Goal: Task Accomplishment & Management: Manage account settings

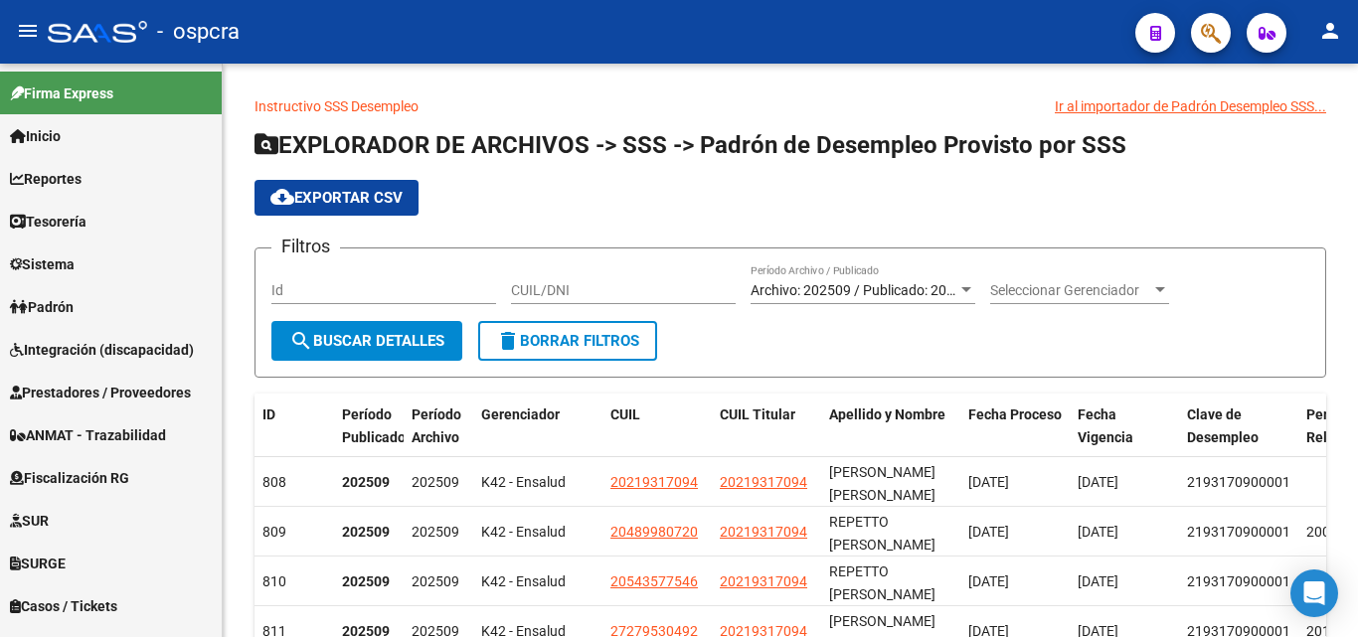
scroll to position [1071, 0]
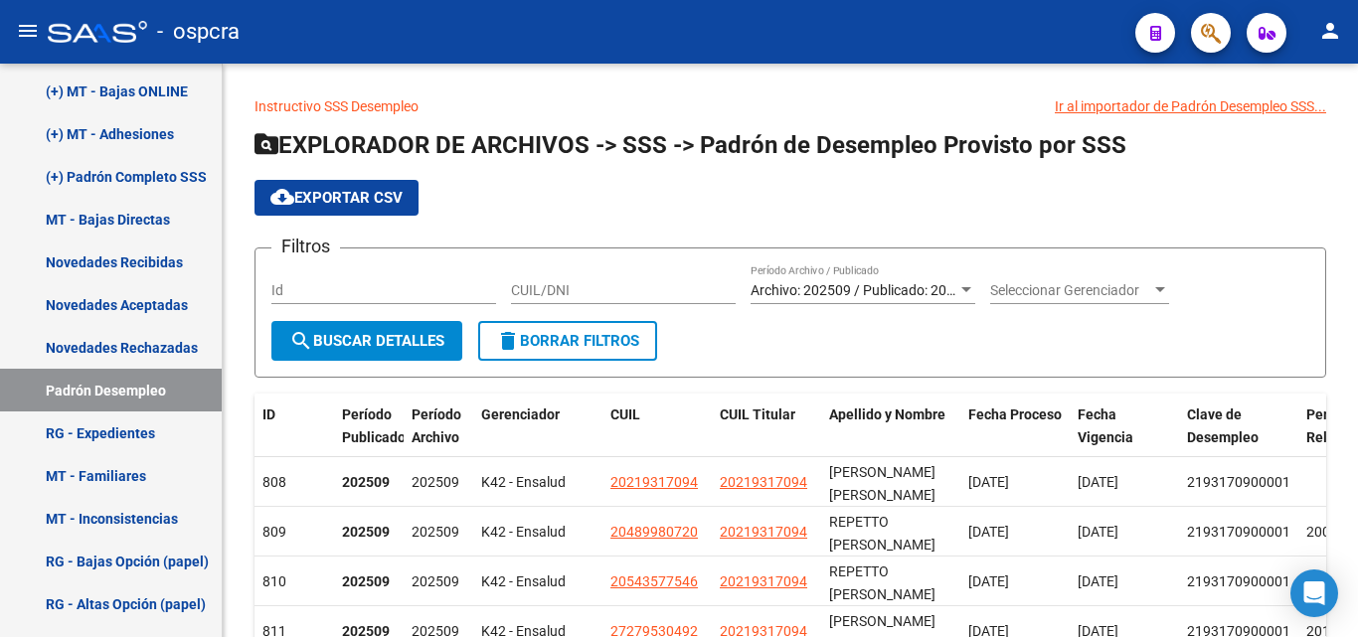
click at [1226, 38] on button "button" at bounding box center [1211, 33] width 40 height 40
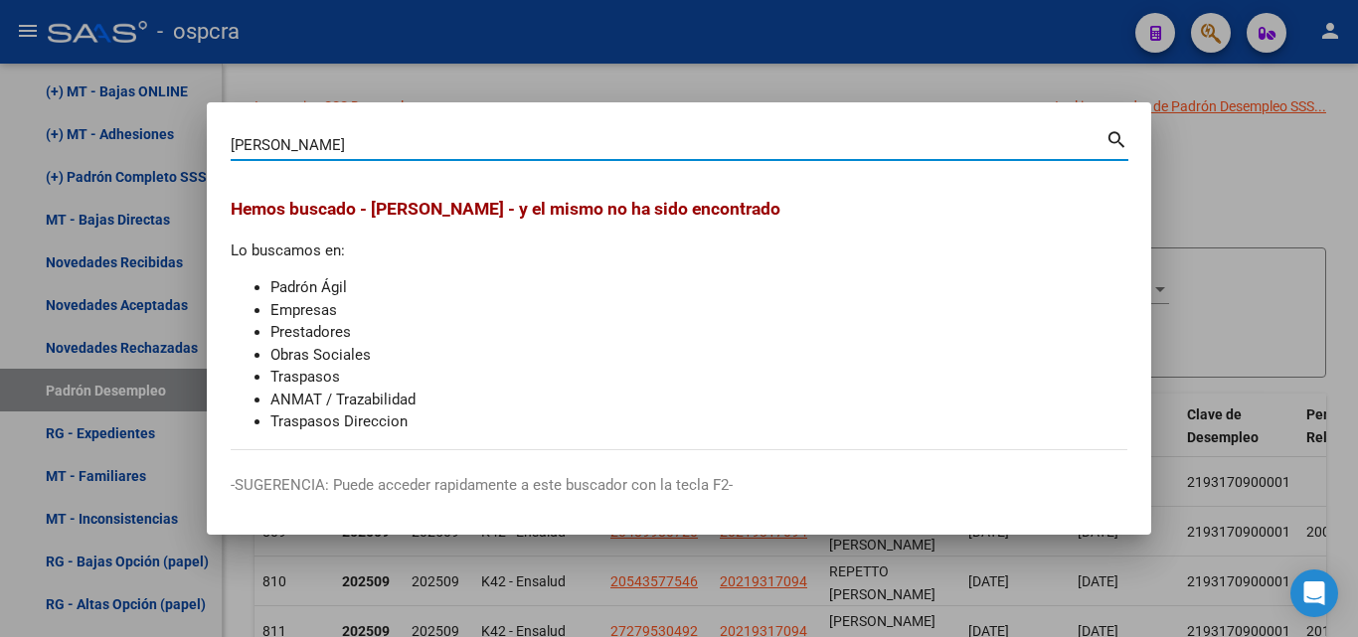
drag, startPoint x: 338, startPoint y: 149, endPoint x: 262, endPoint y: 157, distance: 77.0
click at [262, 157] on div "[PERSON_NAME] (apellido, dni, cuil, [PERSON_NAME], cuit, obra social)" at bounding box center [668, 145] width 875 height 30
type input "[PERSON_NAME]"
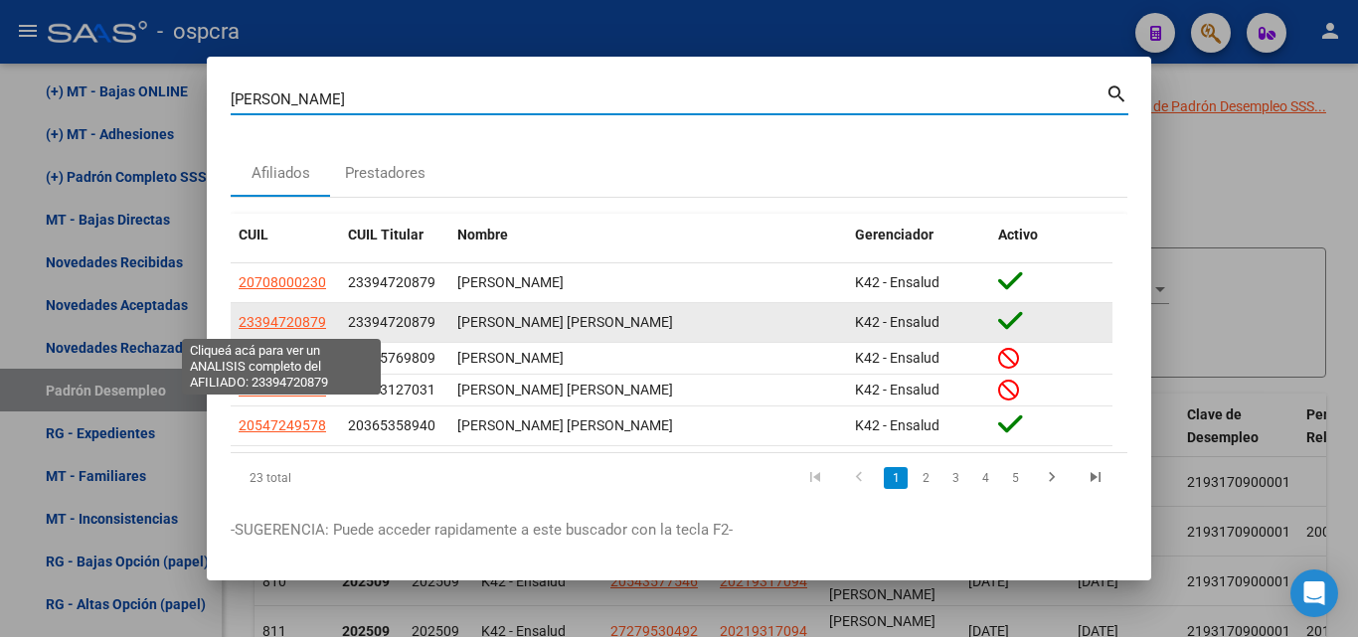
click at [256, 314] on span "23394720879" at bounding box center [283, 322] width 88 height 16
type textarea "23394720879"
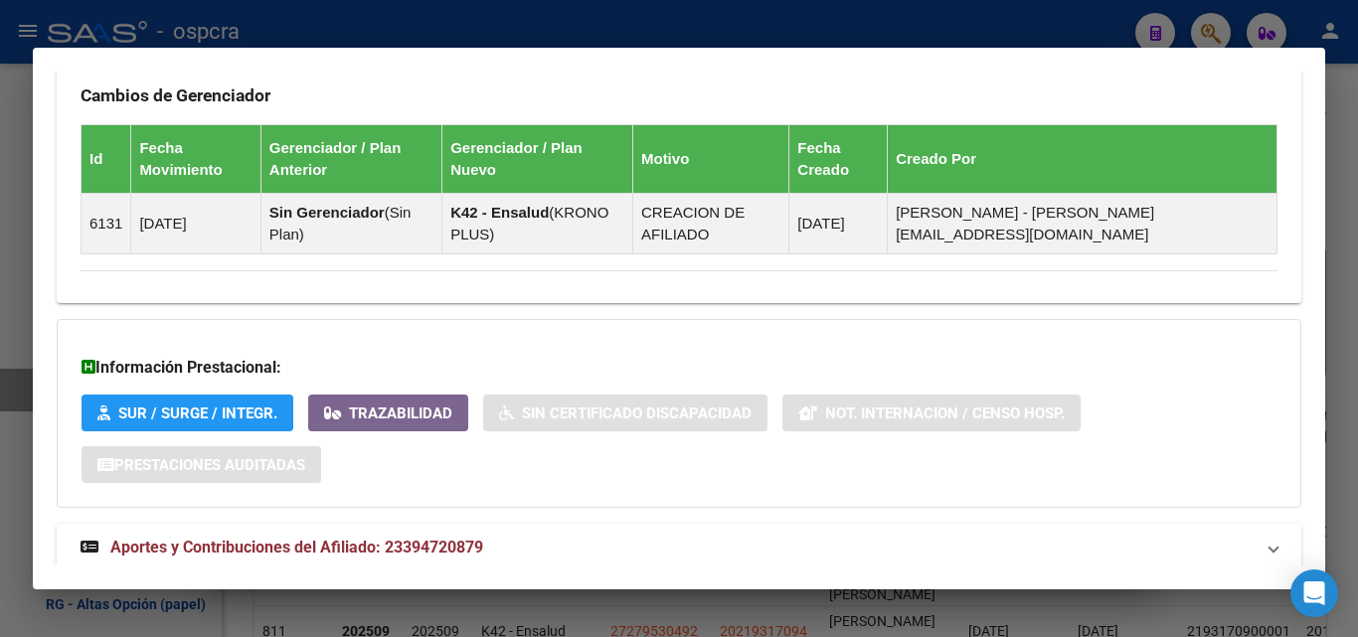
scroll to position [1244, 0]
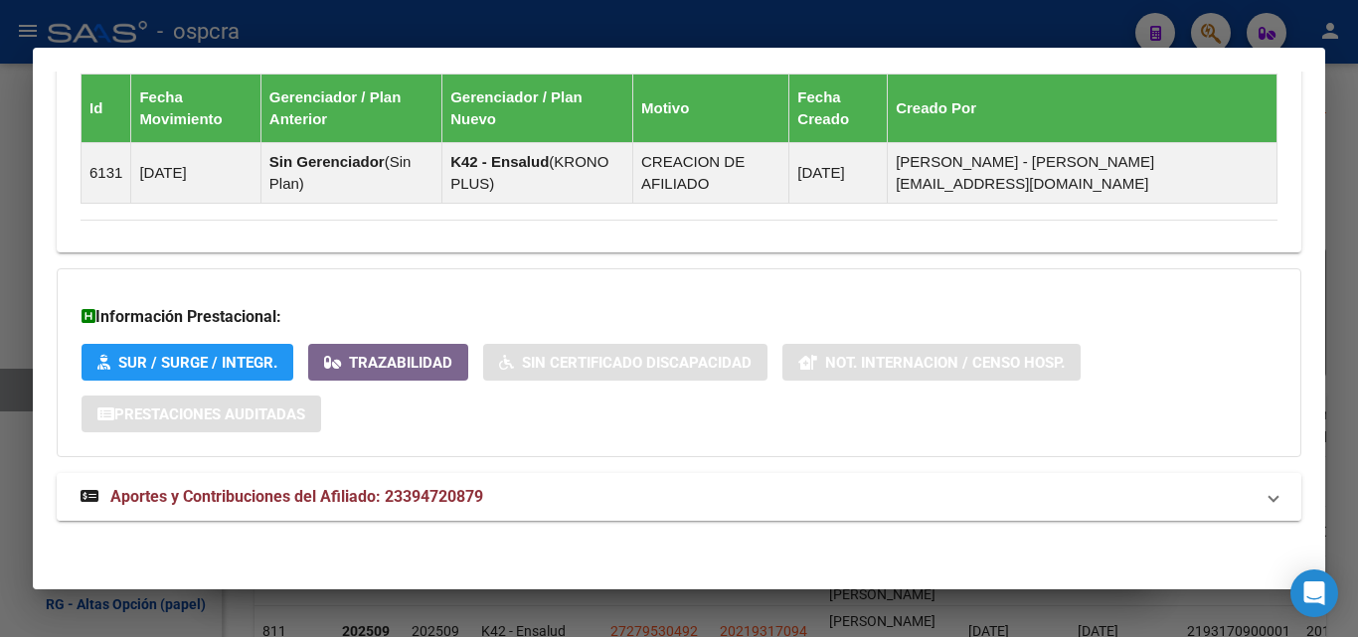
click at [397, 504] on span "Aportes y Contribuciones del Afiliado: 23394720879" at bounding box center [296, 496] width 373 height 19
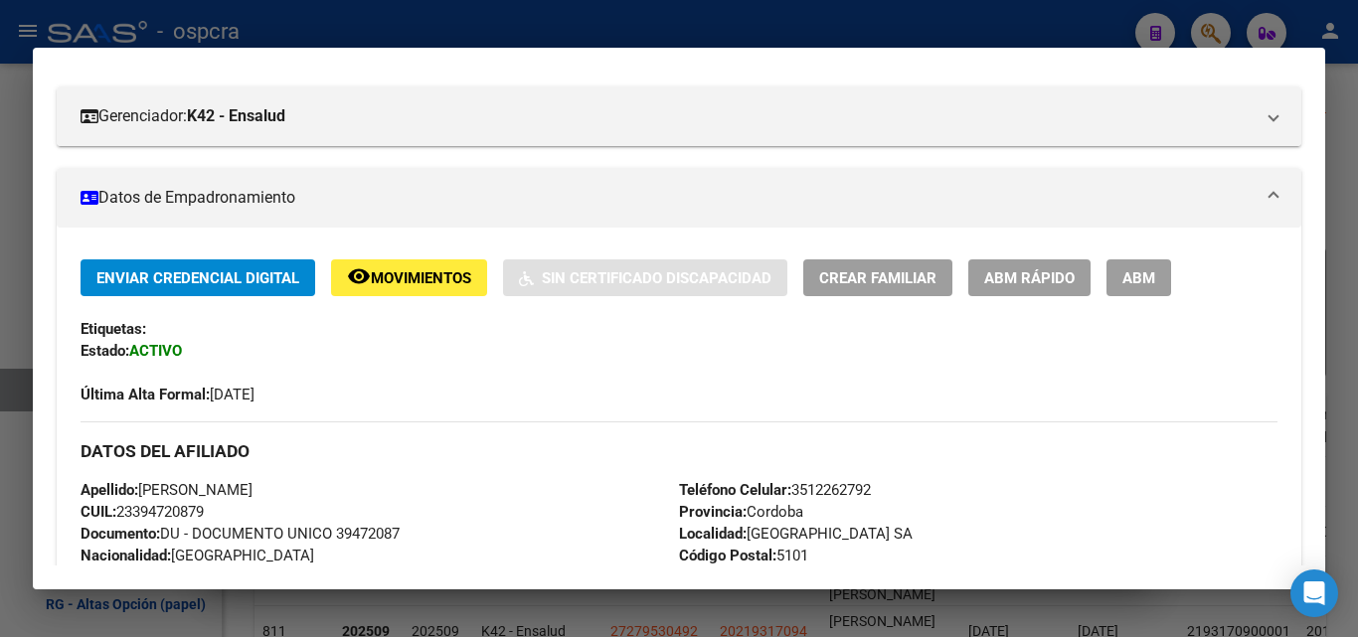
scroll to position [0, 0]
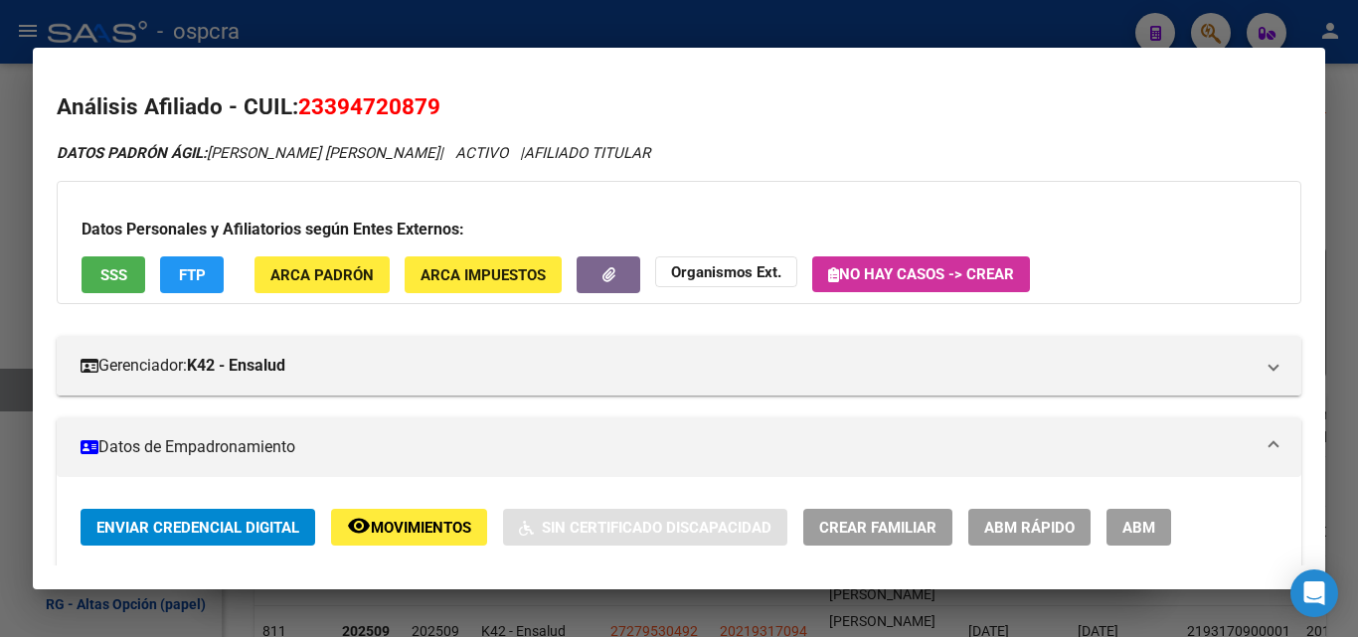
click at [432, 521] on span "Movimientos" at bounding box center [421, 528] width 100 height 18
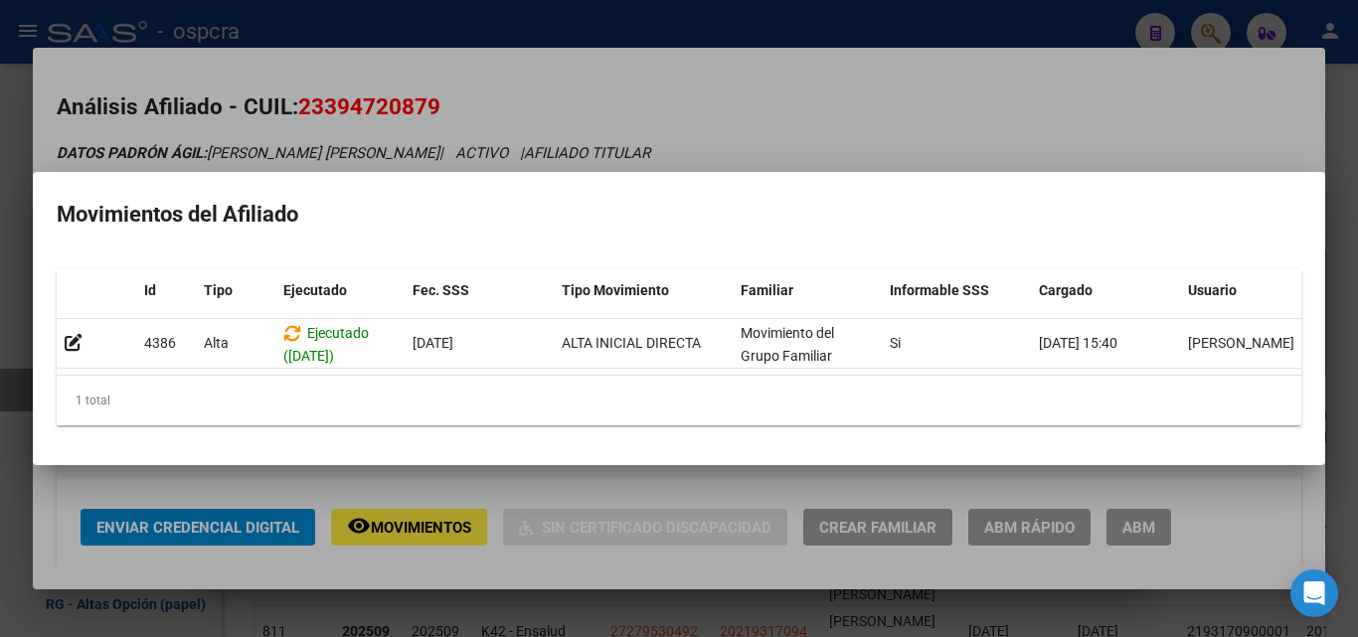
click at [632, 473] on div at bounding box center [679, 318] width 1358 height 637
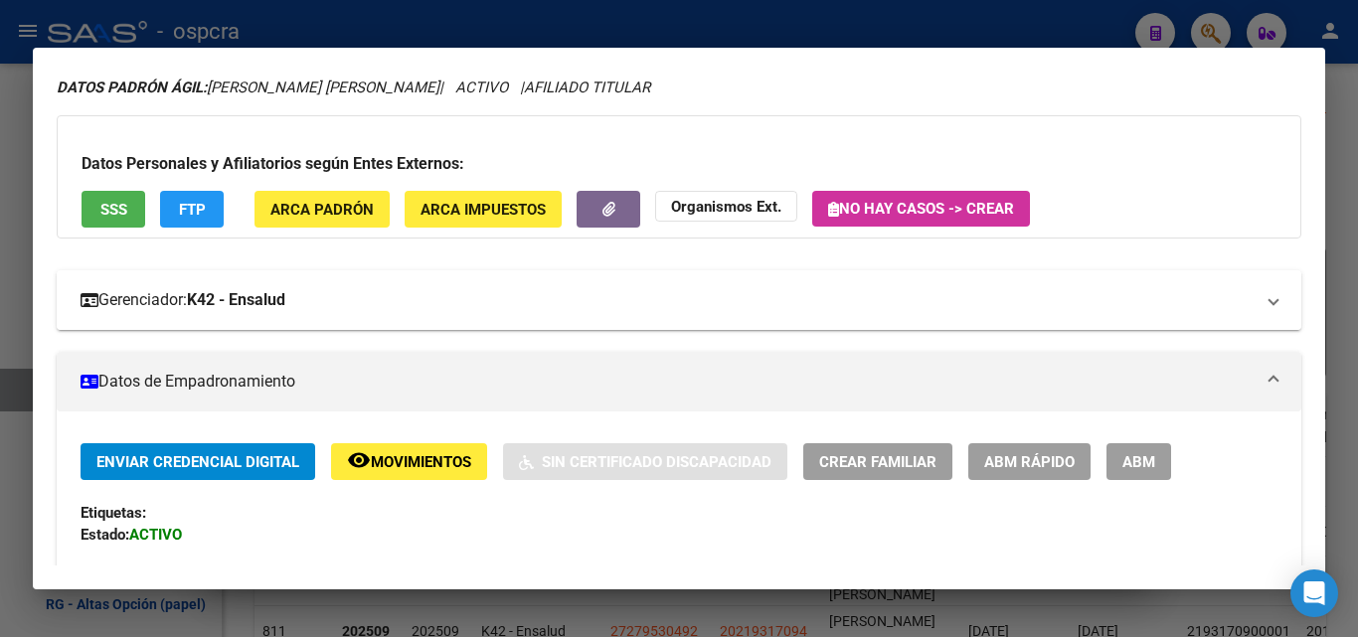
scroll to position [99, 0]
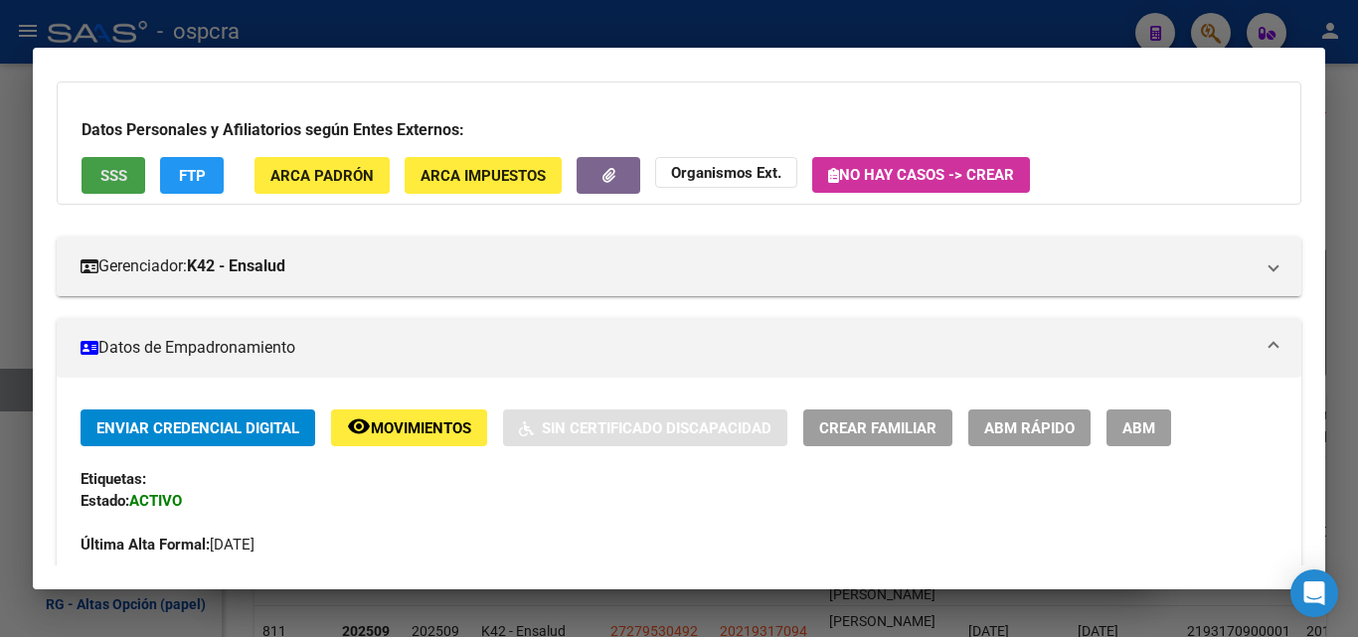
click at [98, 170] on button "SSS" at bounding box center [114, 175] width 64 height 37
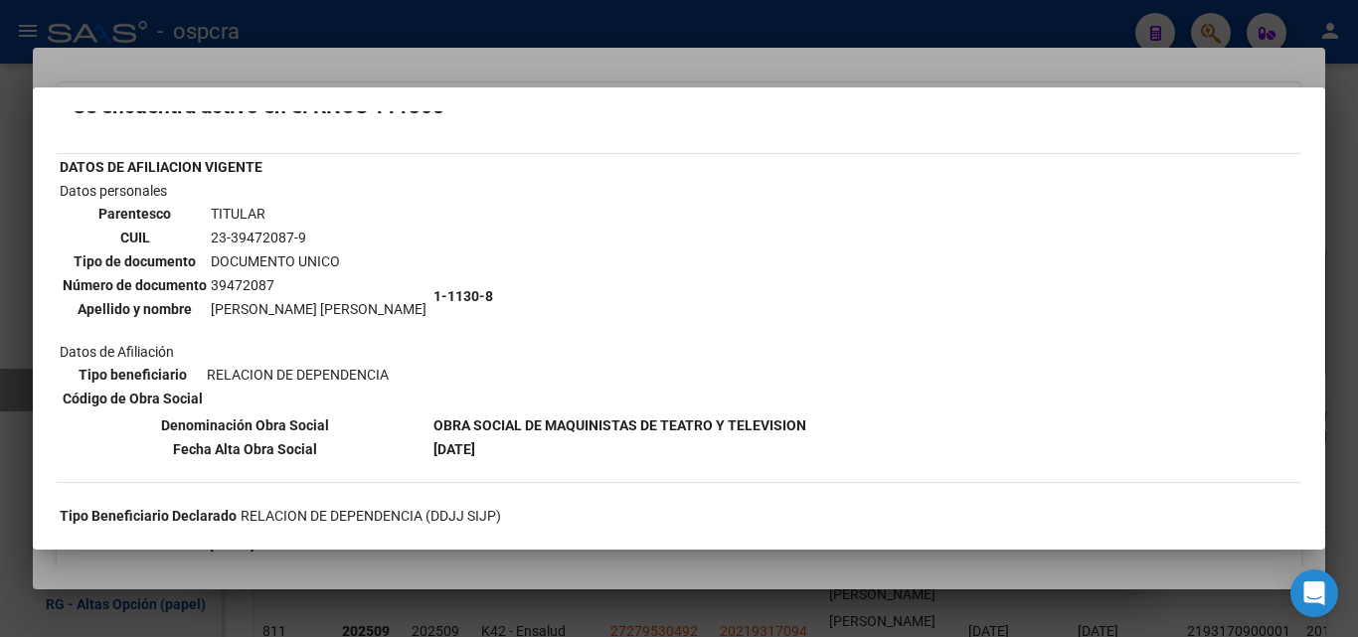
scroll to position [199, 0]
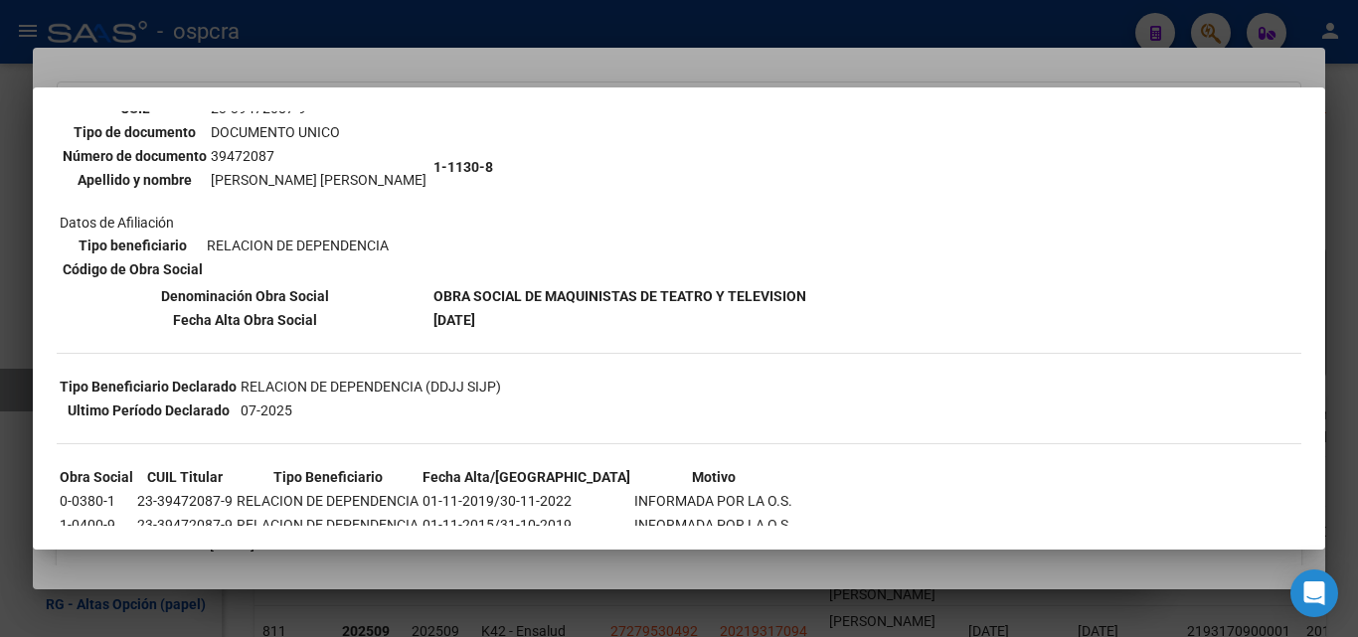
drag, startPoint x: 232, startPoint y: 408, endPoint x: 296, endPoint y: 408, distance: 64.6
click at [296, 408] on tr "Ultimo Período Declarado 07-2025" at bounding box center [281, 411] width 444 height 22
click at [545, 576] on div at bounding box center [679, 318] width 1358 height 637
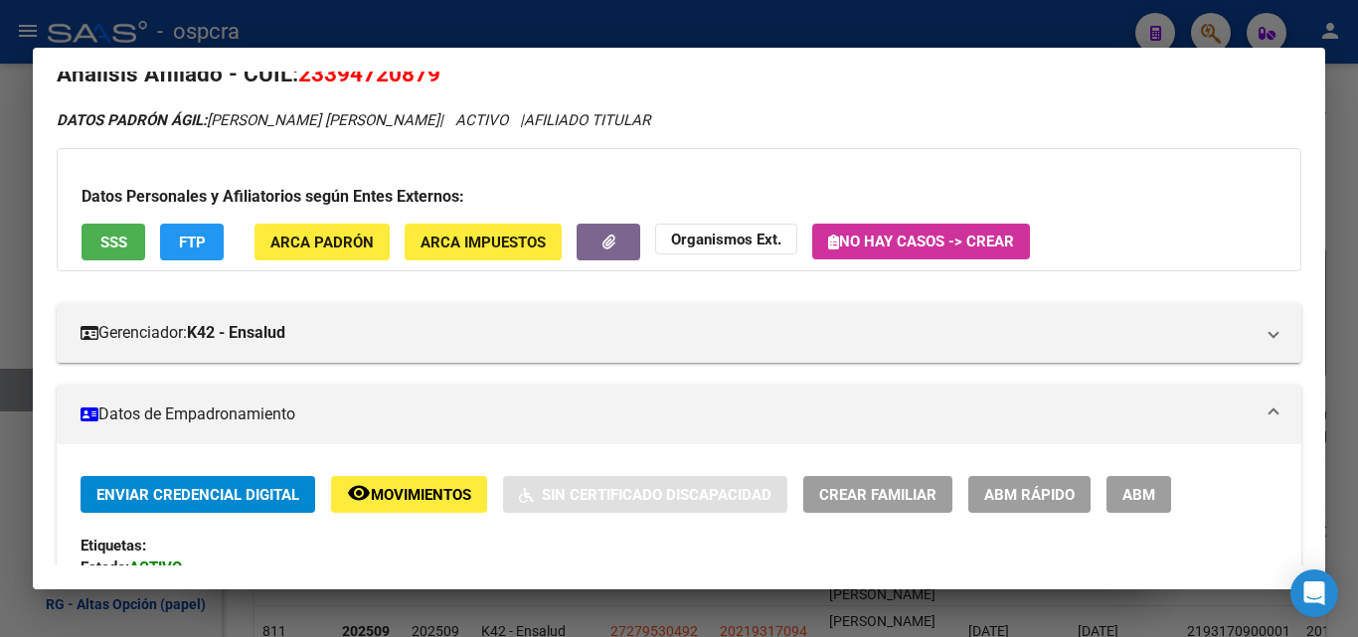
scroll to position [0, 0]
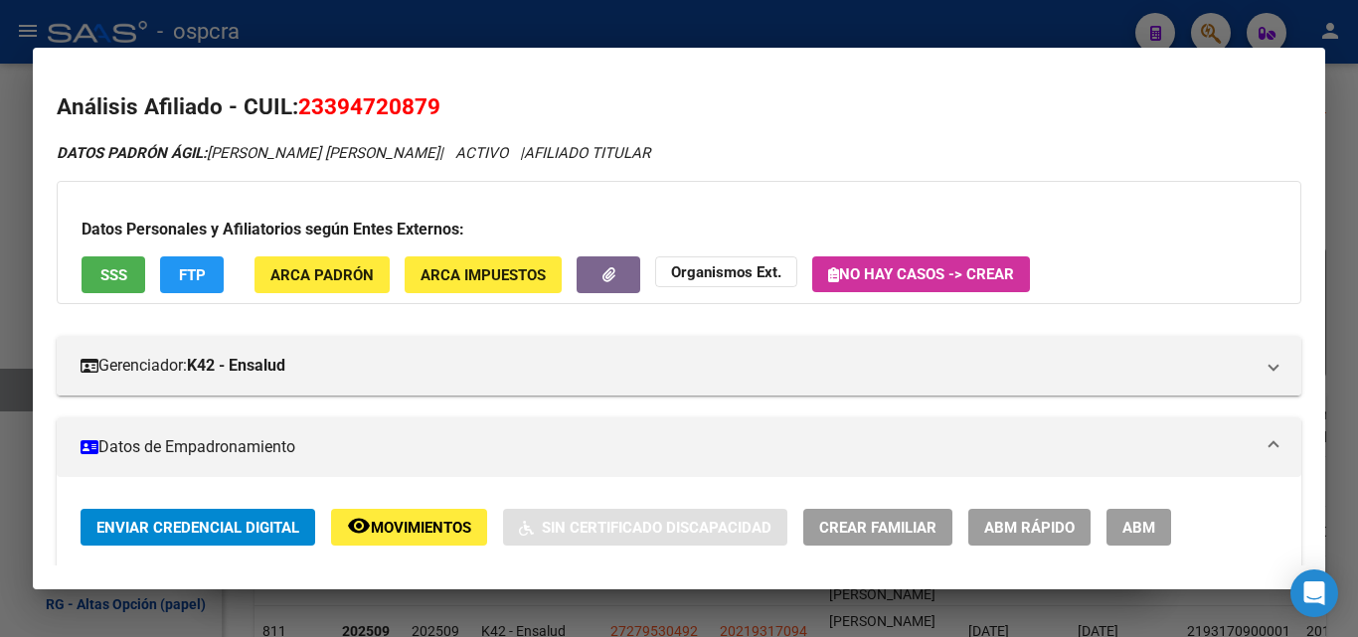
click at [106, 277] on span "SSS" at bounding box center [113, 276] width 27 height 18
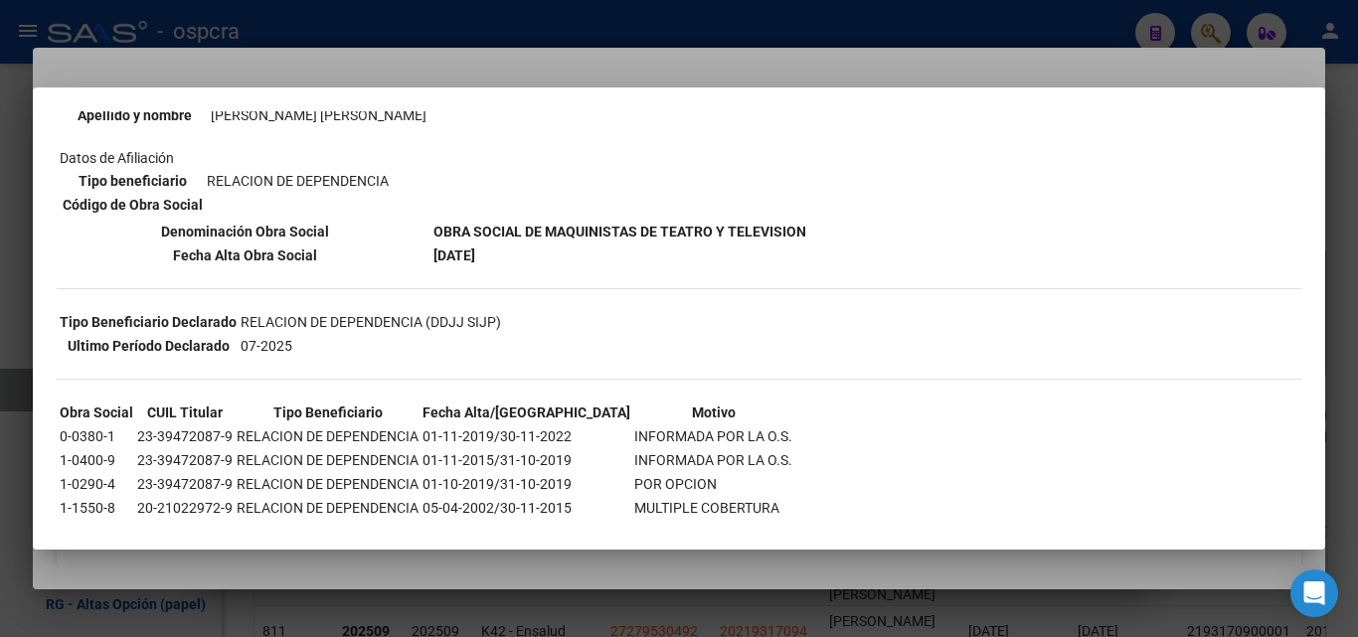
scroll to position [299, 0]
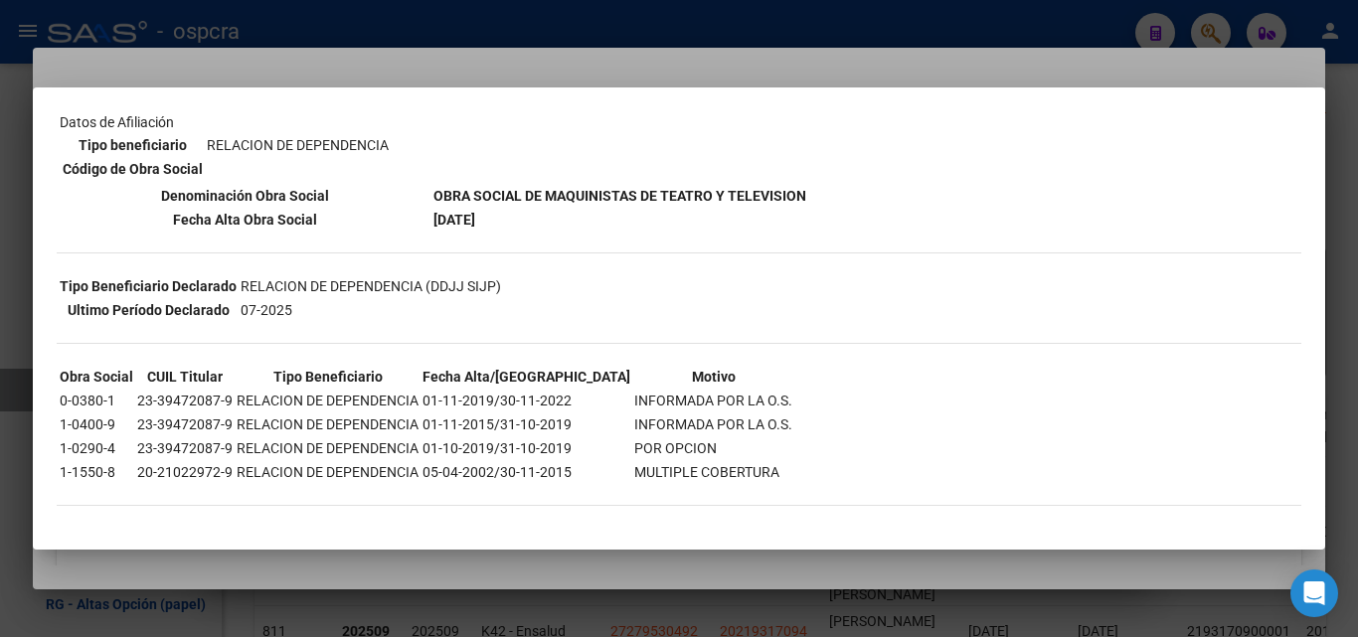
click at [485, 581] on div at bounding box center [679, 318] width 1358 height 637
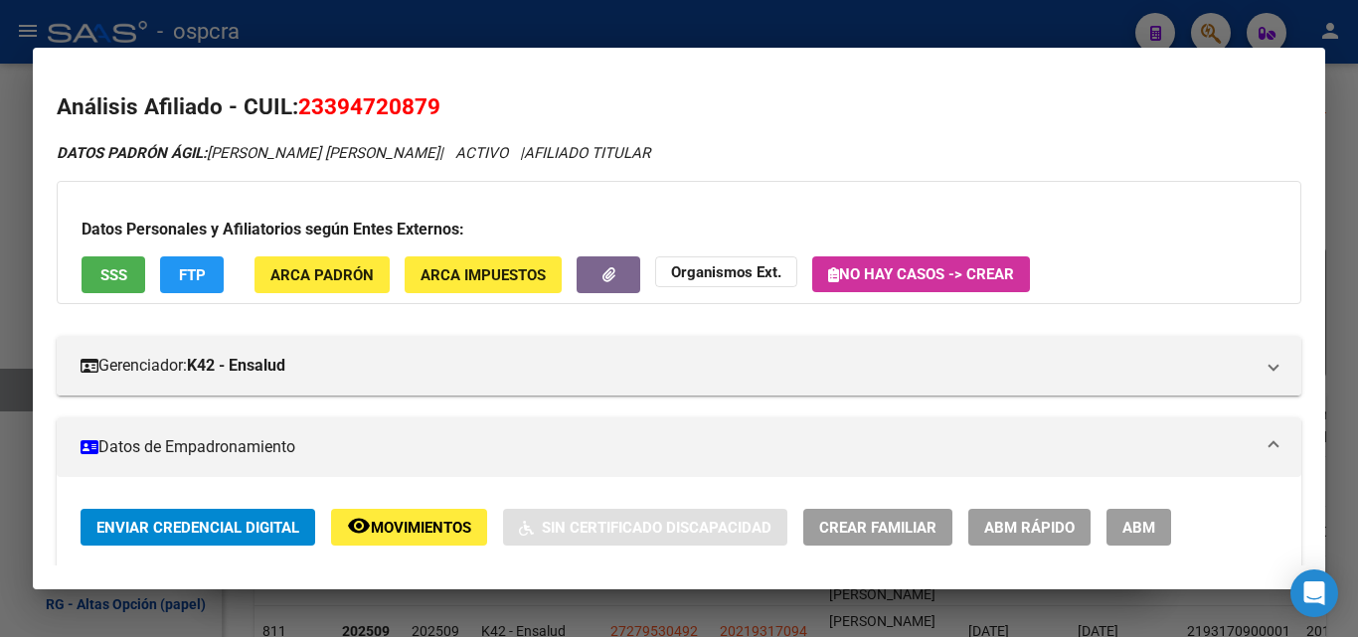
click at [1138, 517] on button "ABM" at bounding box center [1139, 527] width 65 height 37
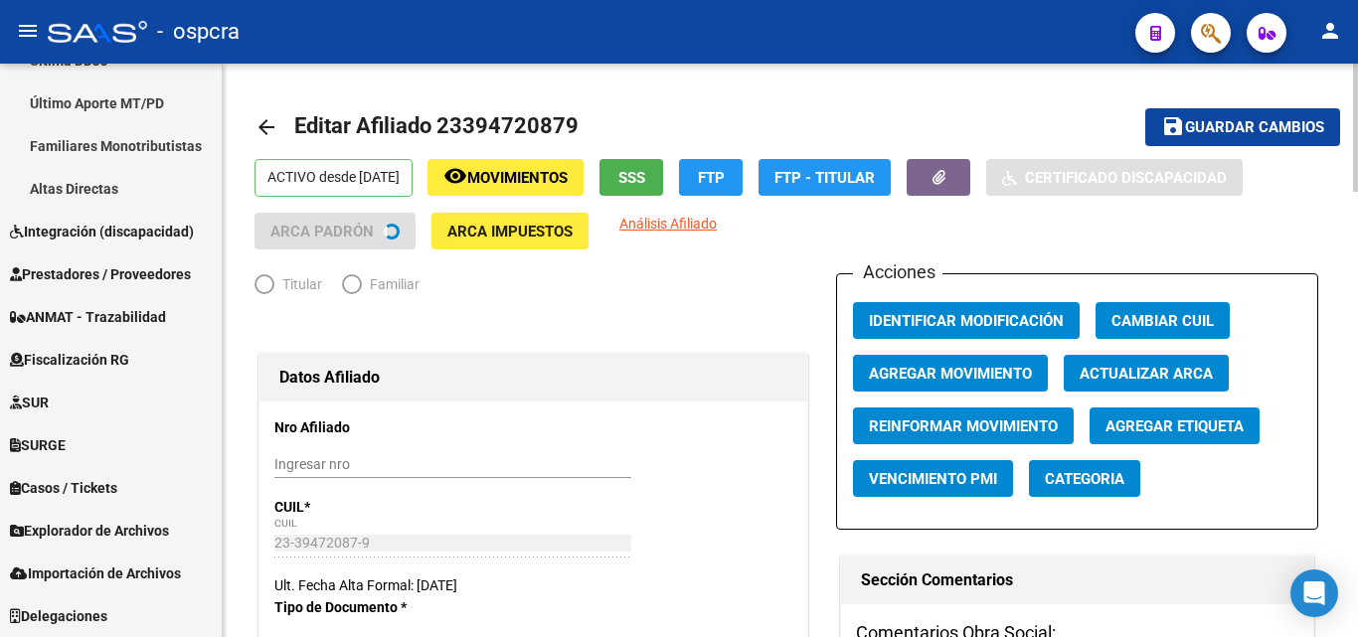
scroll to position [589, 0]
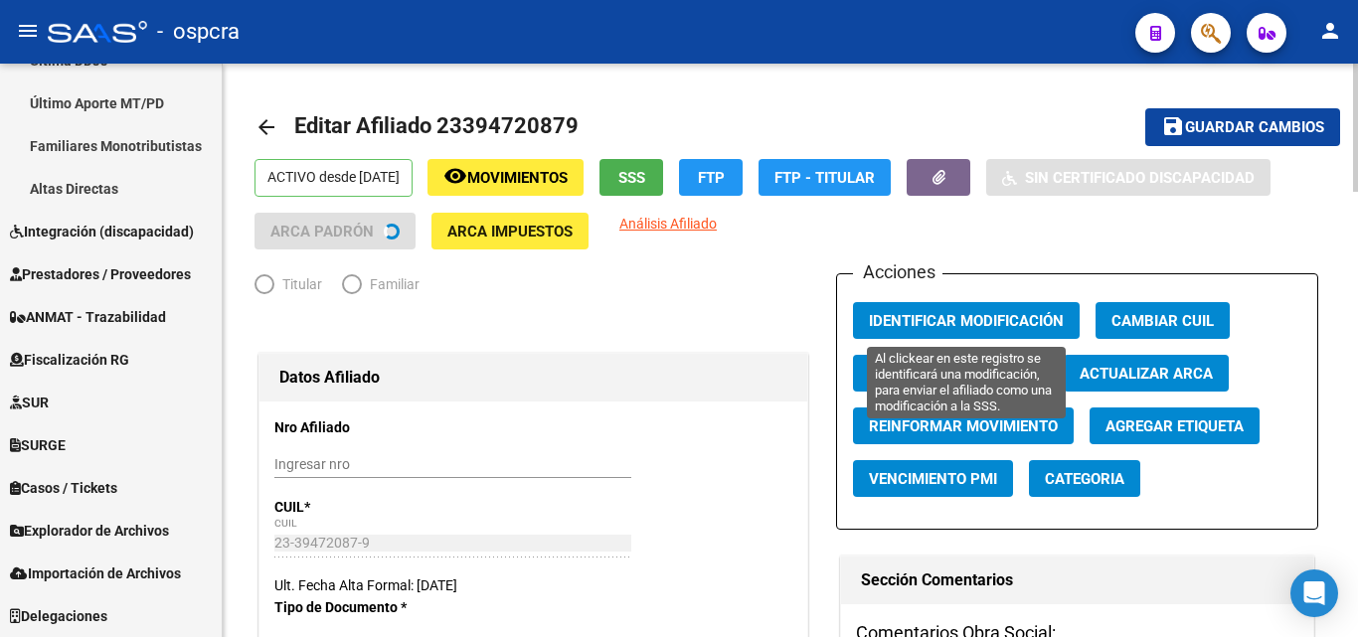
radio input "true"
type input "30-63392131-4"
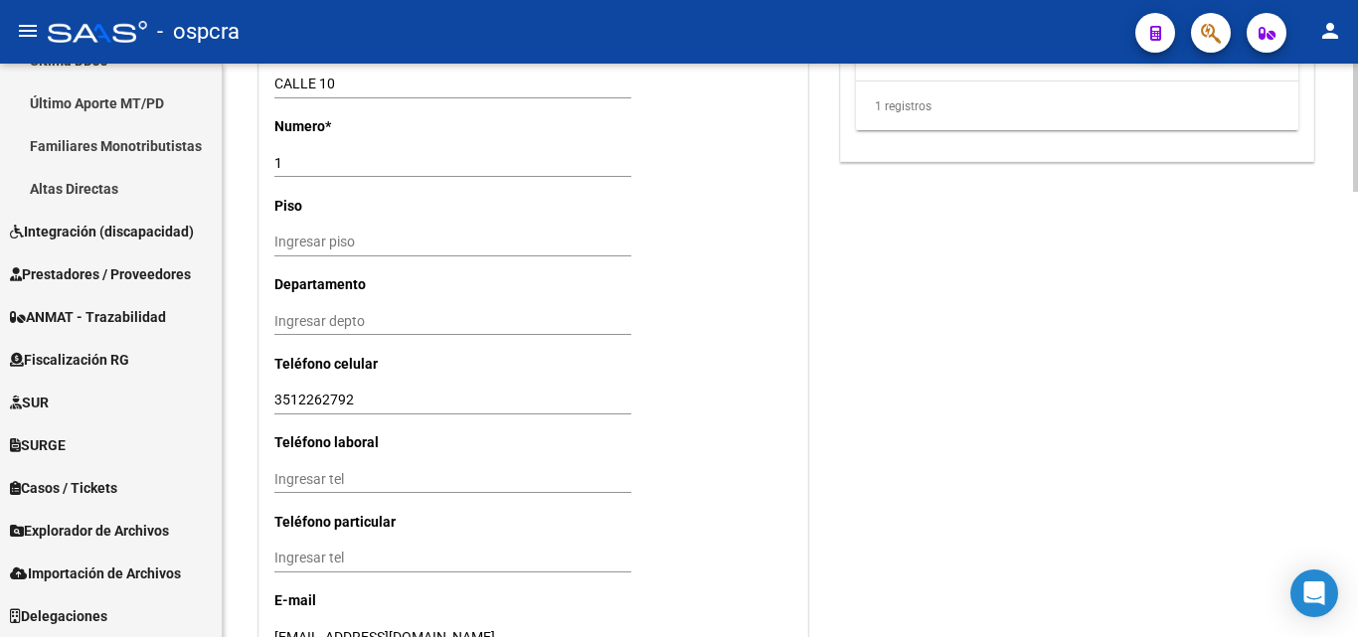
scroll to position [1986, 0]
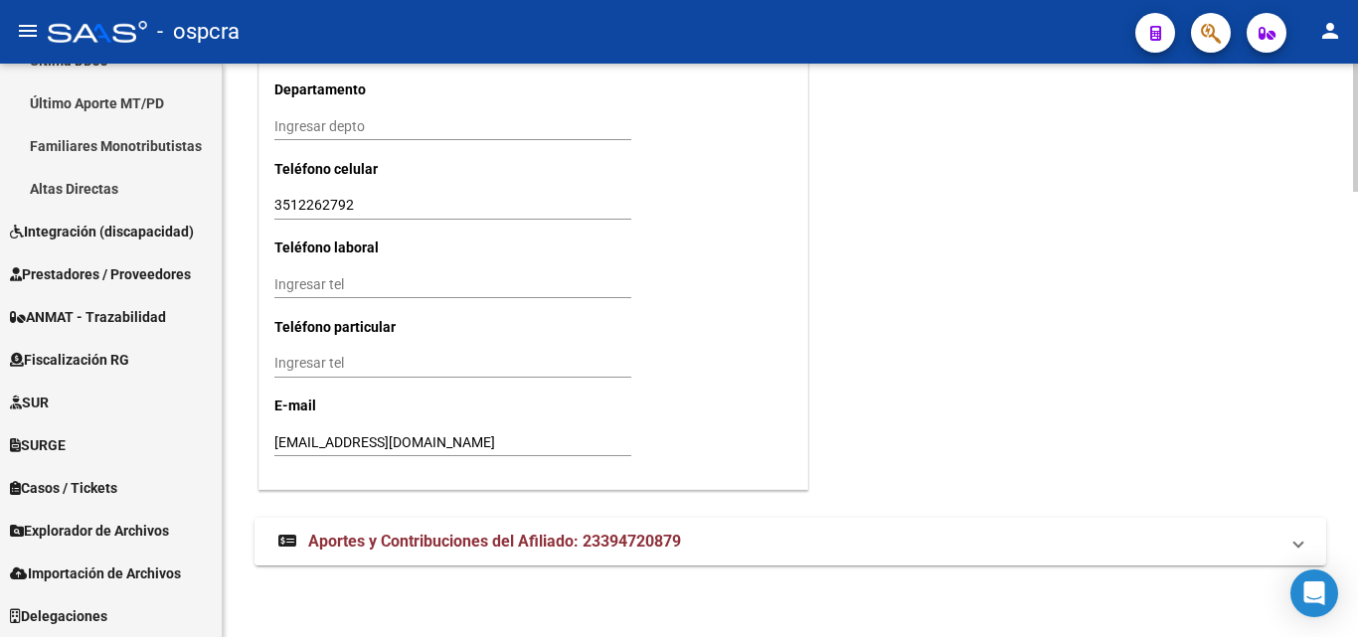
click at [646, 542] on span "Aportes y Contribuciones del Afiliado: 23394720879" at bounding box center [494, 541] width 373 height 19
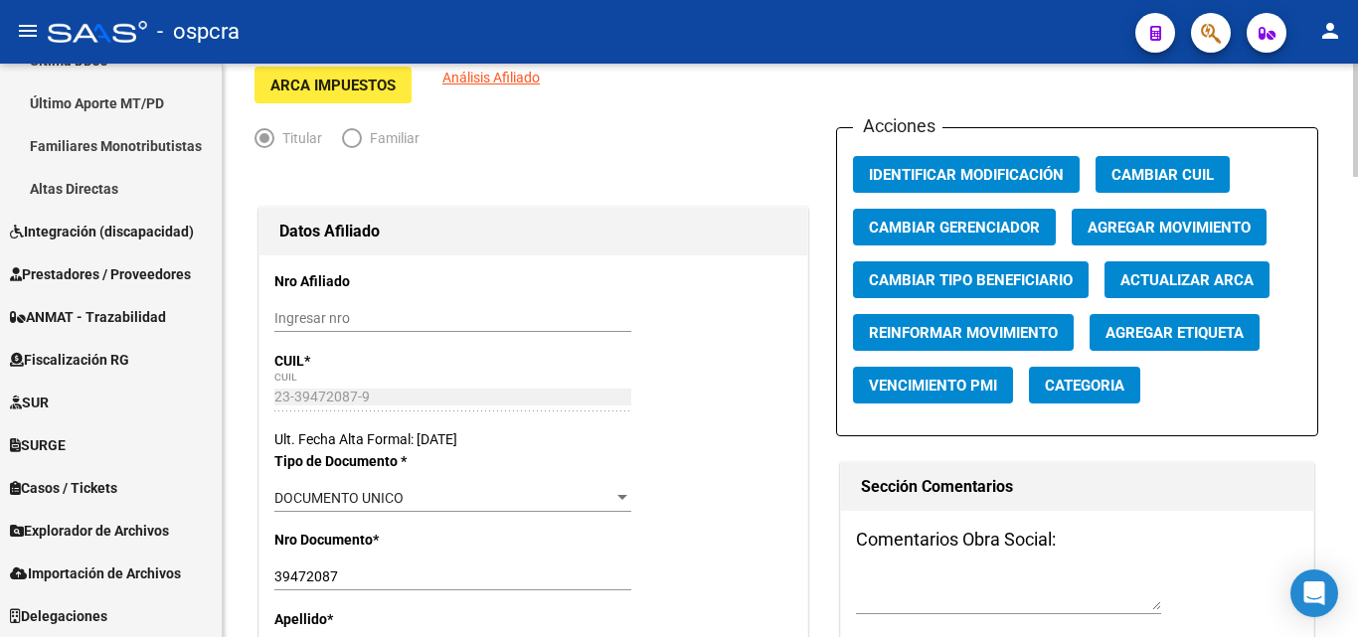
scroll to position [0, 0]
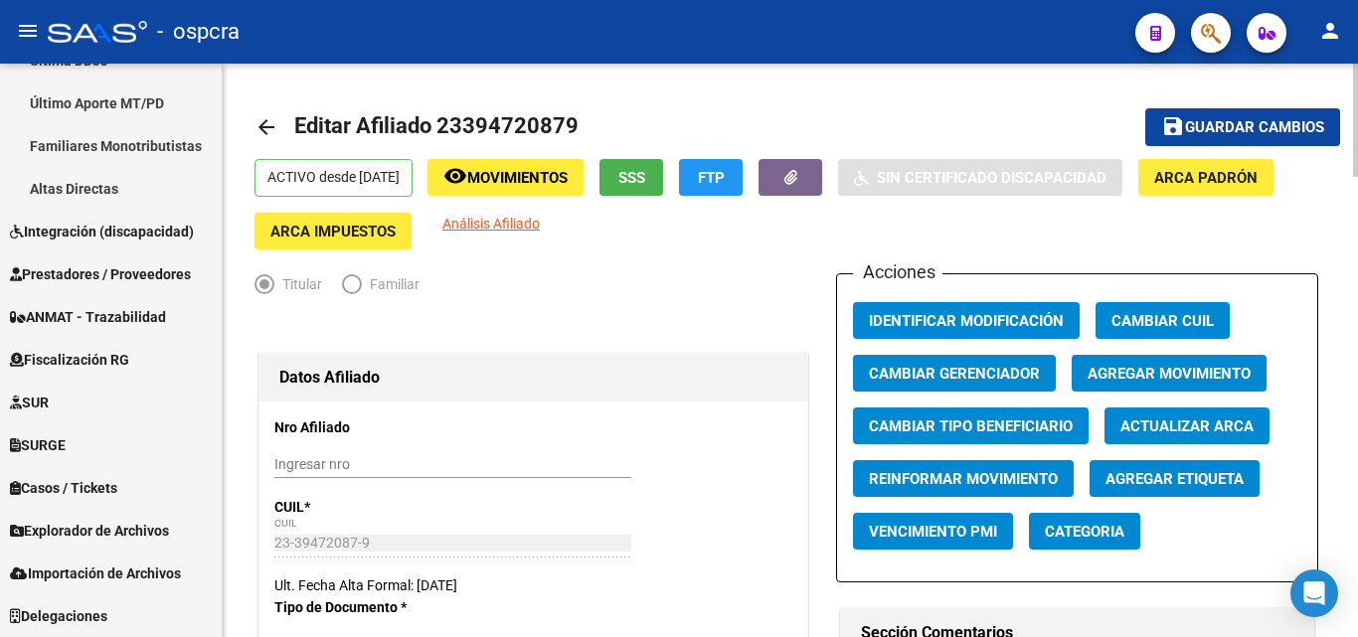
click at [1244, 367] on span "Agregar Movimiento" at bounding box center [1169, 374] width 163 height 18
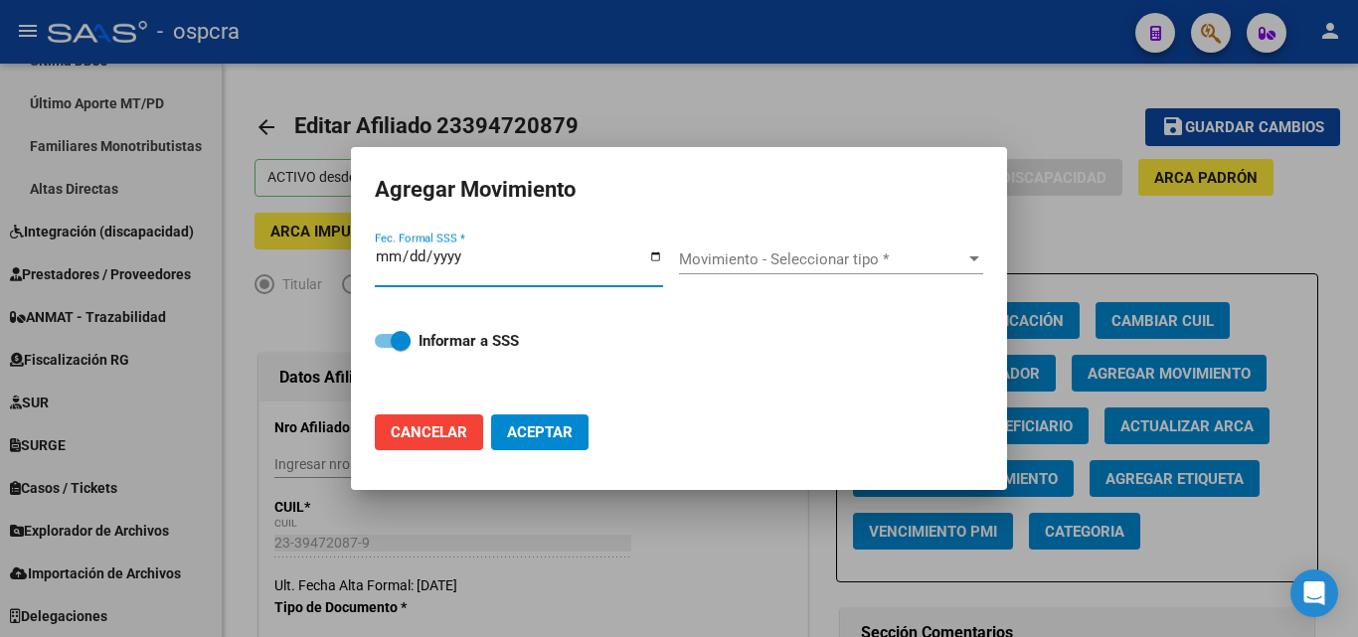
click at [1148, 256] on div at bounding box center [679, 318] width 1358 height 637
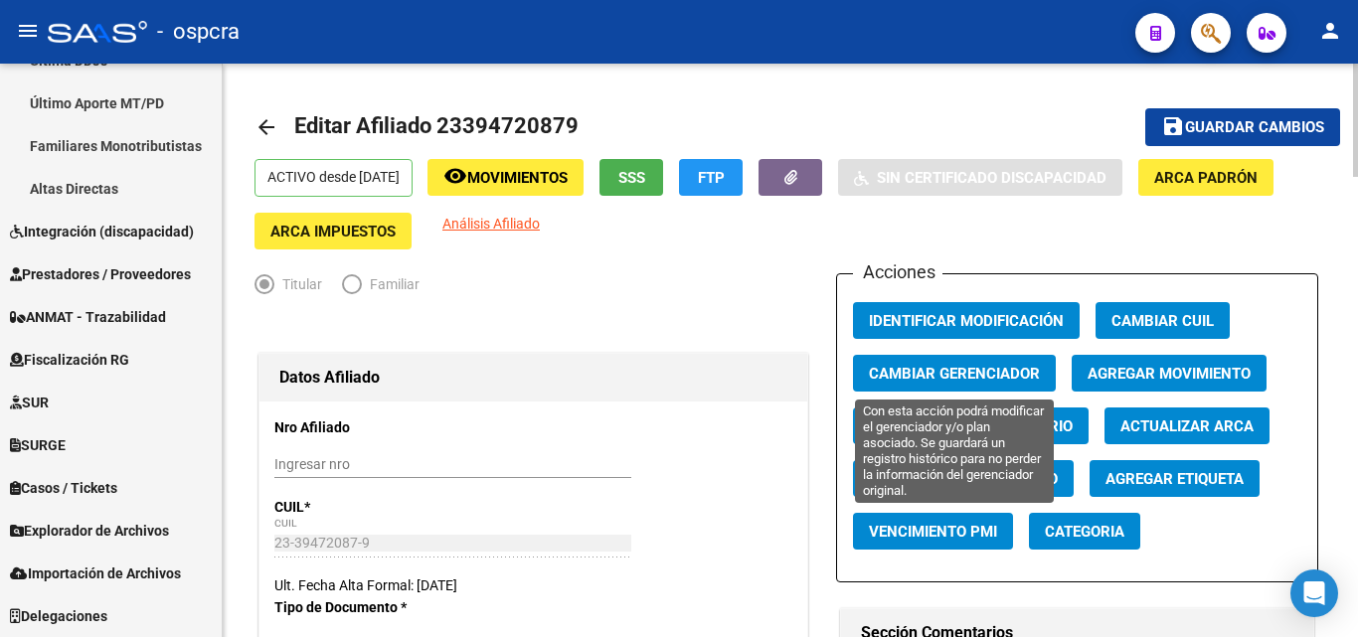
click at [959, 371] on span "Cambiar Gerenciador" at bounding box center [954, 374] width 171 height 18
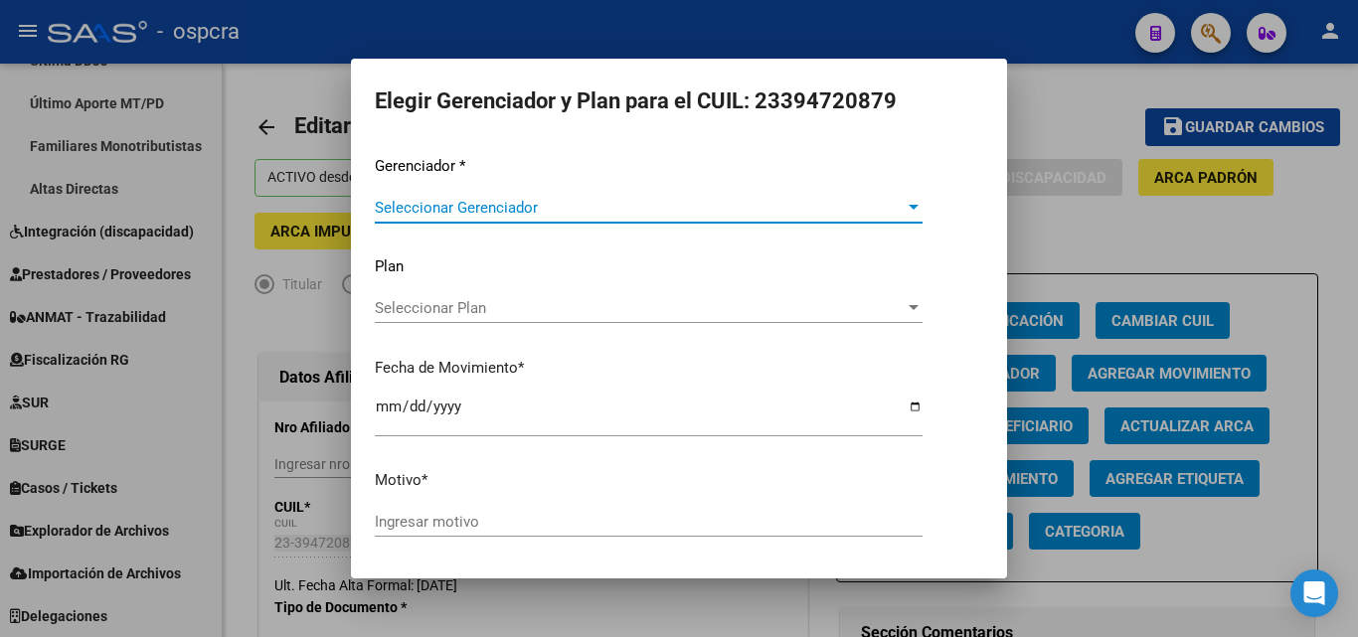
click at [1106, 240] on div at bounding box center [679, 318] width 1358 height 637
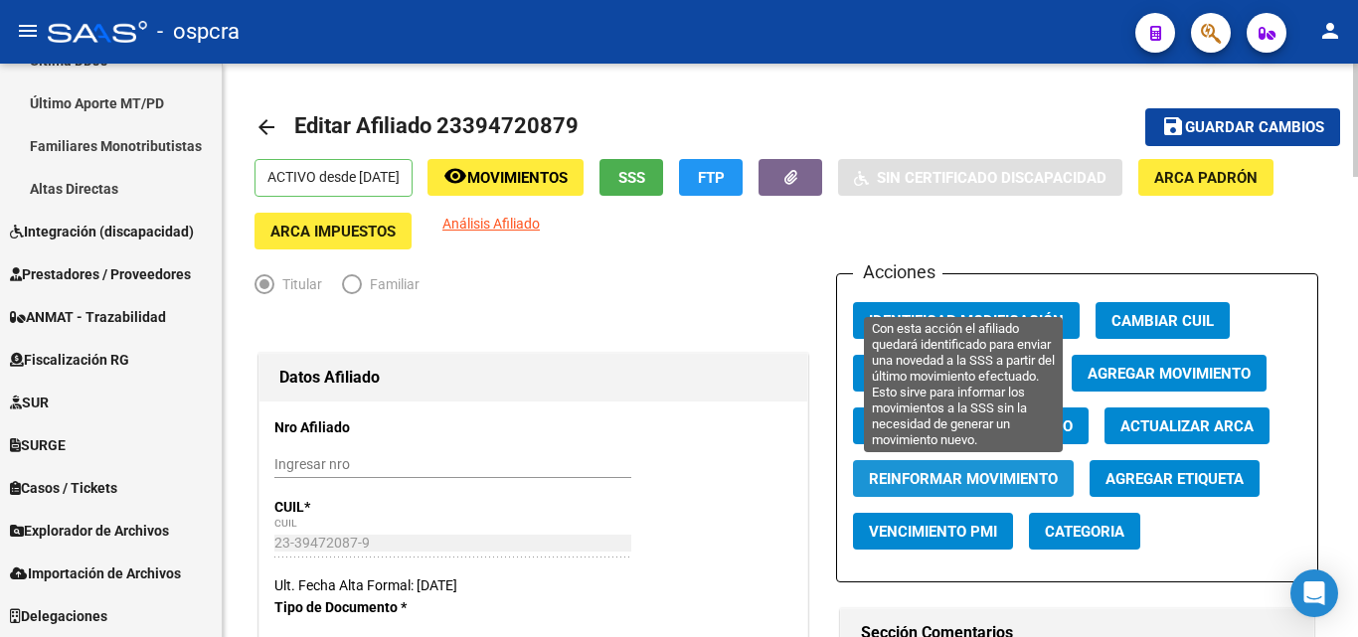
click at [978, 489] on button "Reinformar Movimiento" at bounding box center [963, 478] width 221 height 37
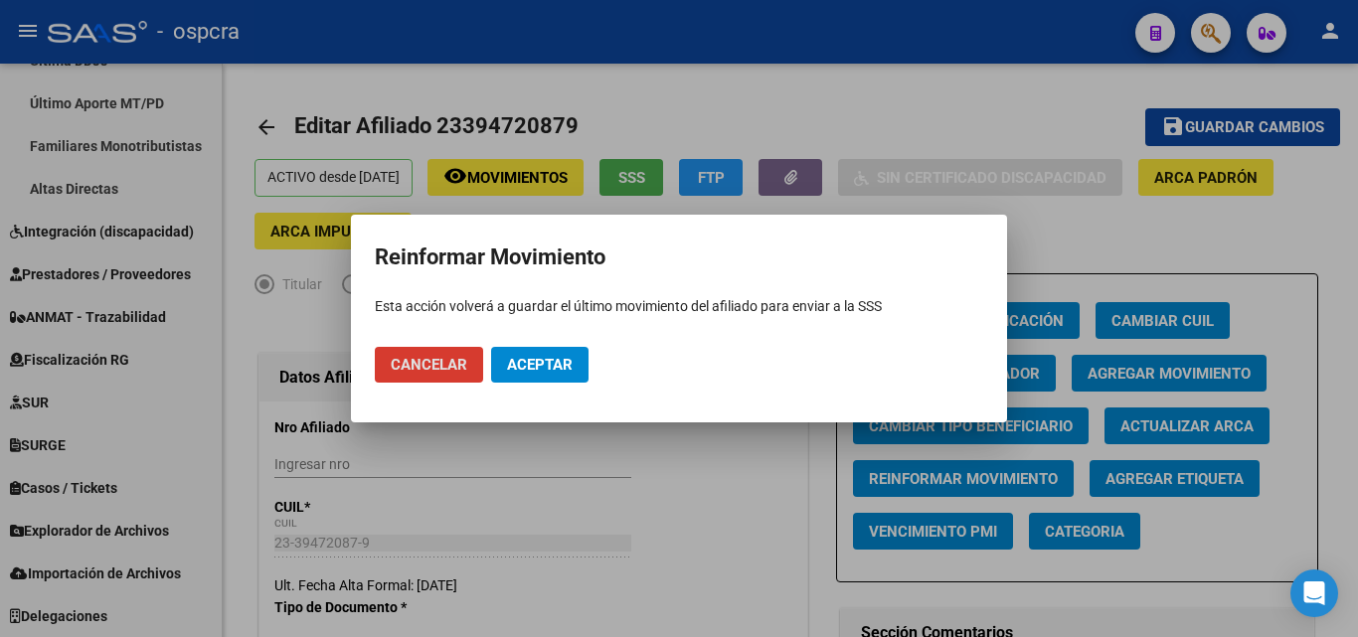
click at [580, 360] on button "Aceptar" at bounding box center [539, 365] width 97 height 36
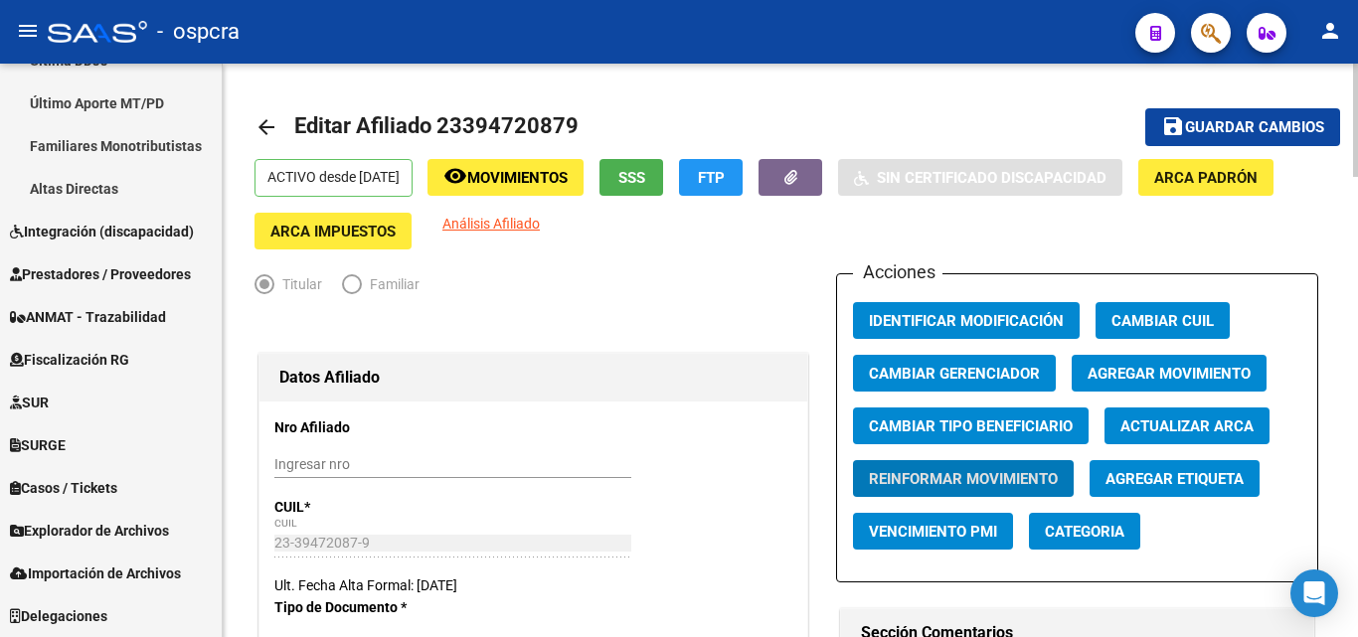
click at [551, 168] on span "remove_red_eye Movimientos" at bounding box center [506, 177] width 124 height 18
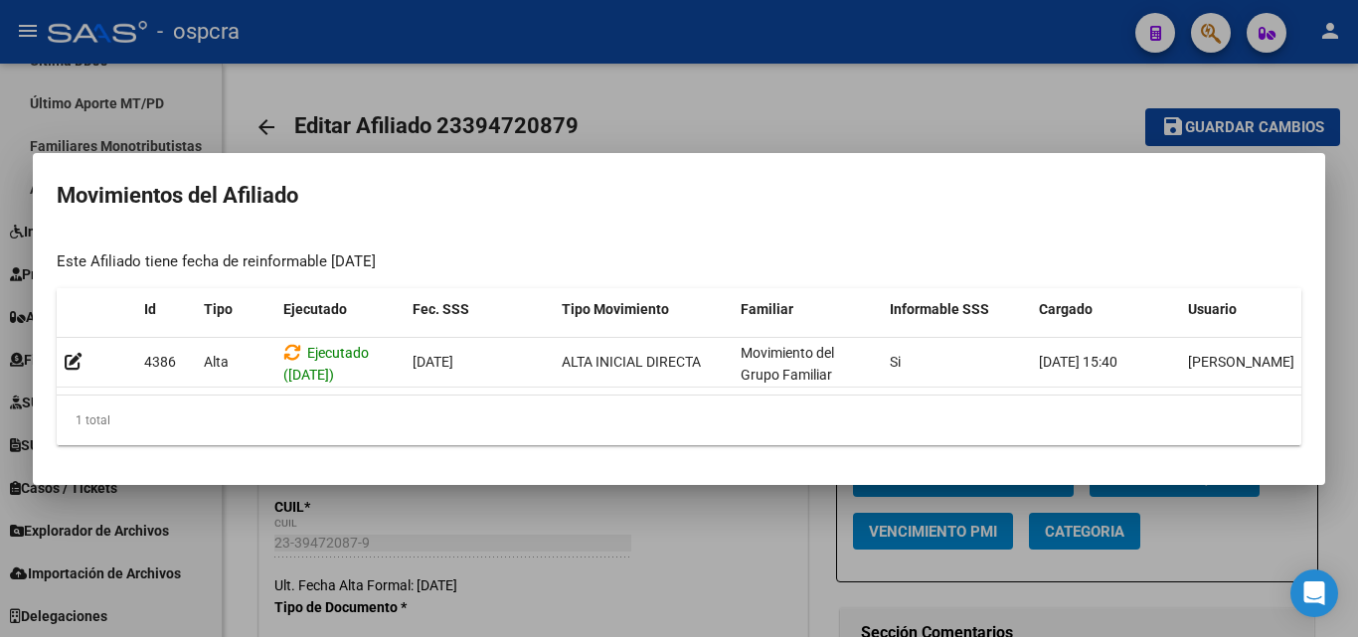
drag, startPoint x: 607, startPoint y: 533, endPoint x: 635, endPoint y: 529, distance: 29.1
click at [609, 533] on div at bounding box center [679, 318] width 1358 height 637
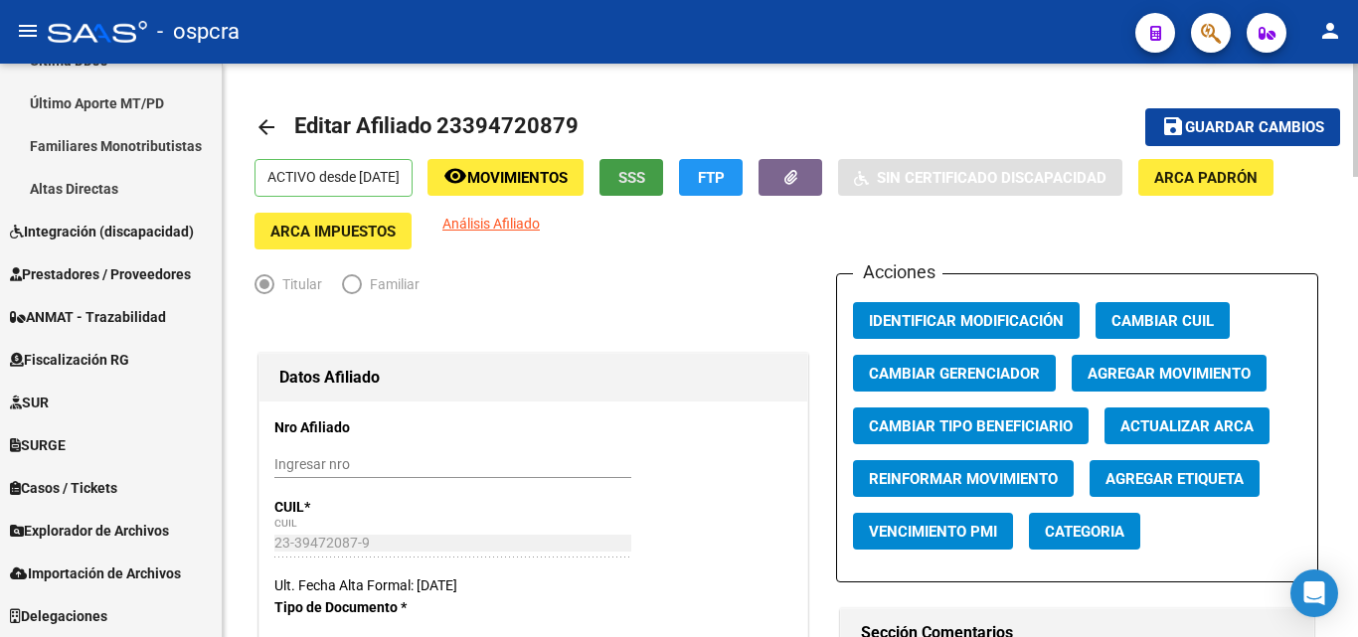
click at [645, 171] on span "SSS" at bounding box center [632, 178] width 27 height 18
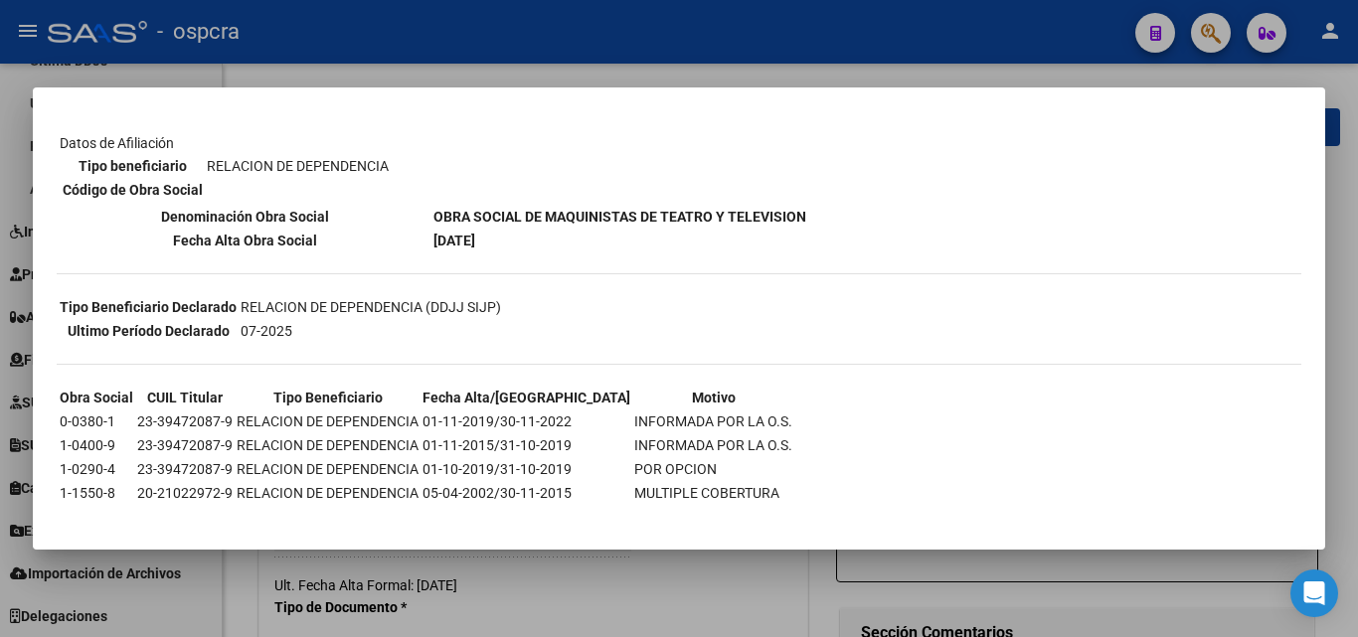
scroll to position [298, 0]
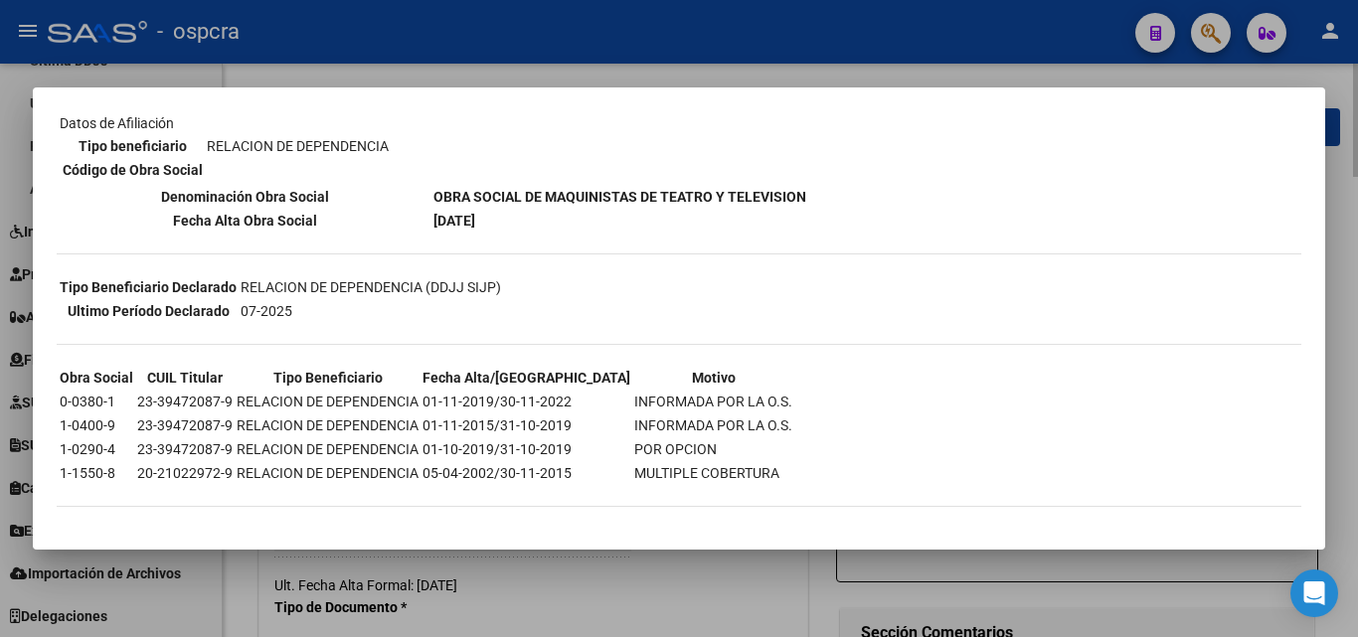
drag, startPoint x: 616, startPoint y: 603, endPoint x: 654, endPoint y: 597, distance: 39.2
click at [618, 603] on div at bounding box center [679, 318] width 1358 height 637
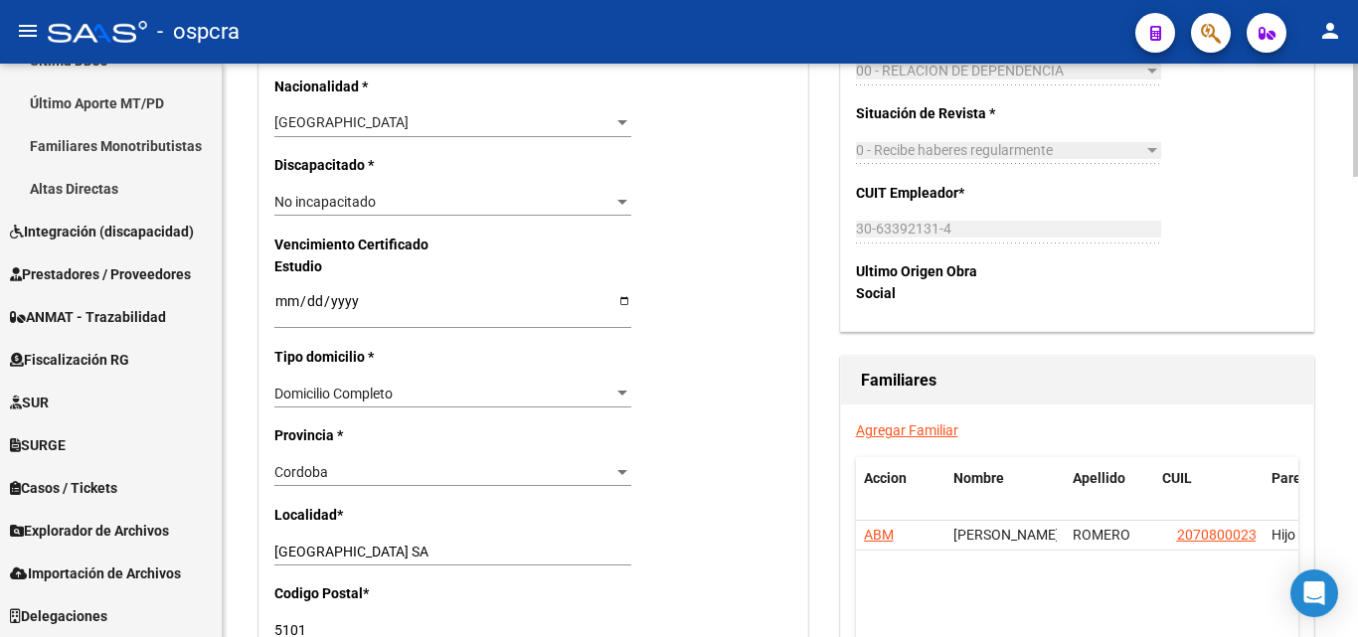
scroll to position [1392, 0]
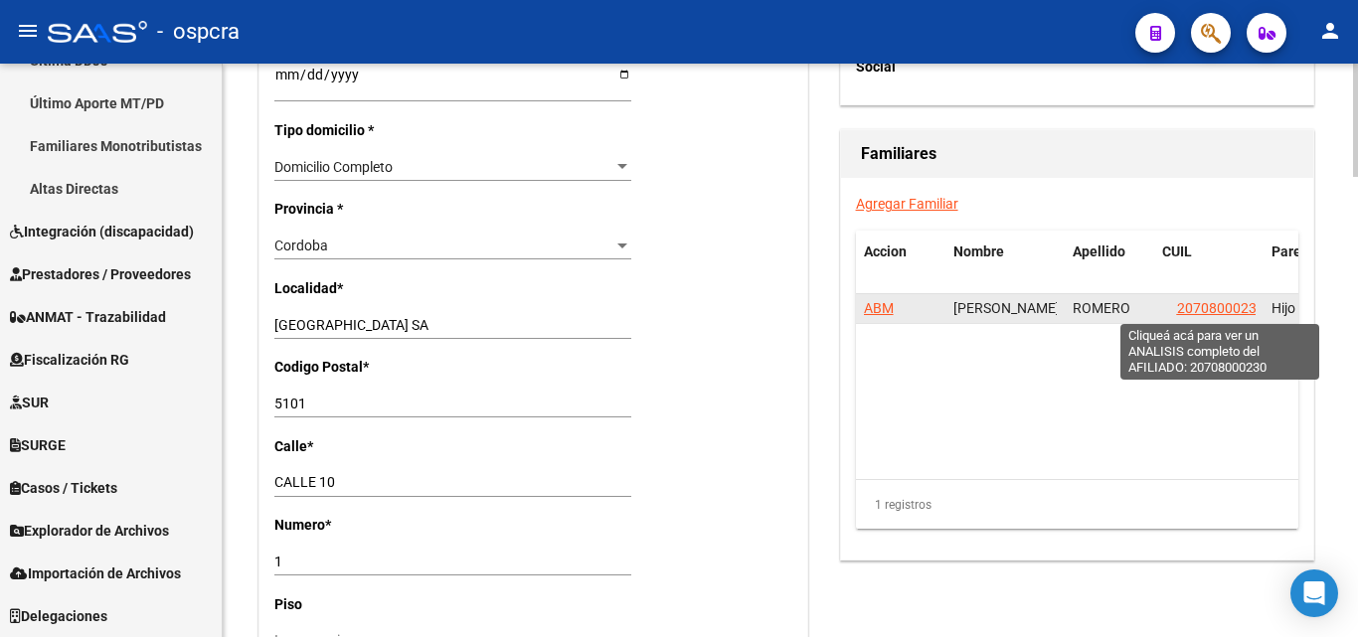
click at [1193, 311] on span "20708000230" at bounding box center [1221, 308] width 88 height 16
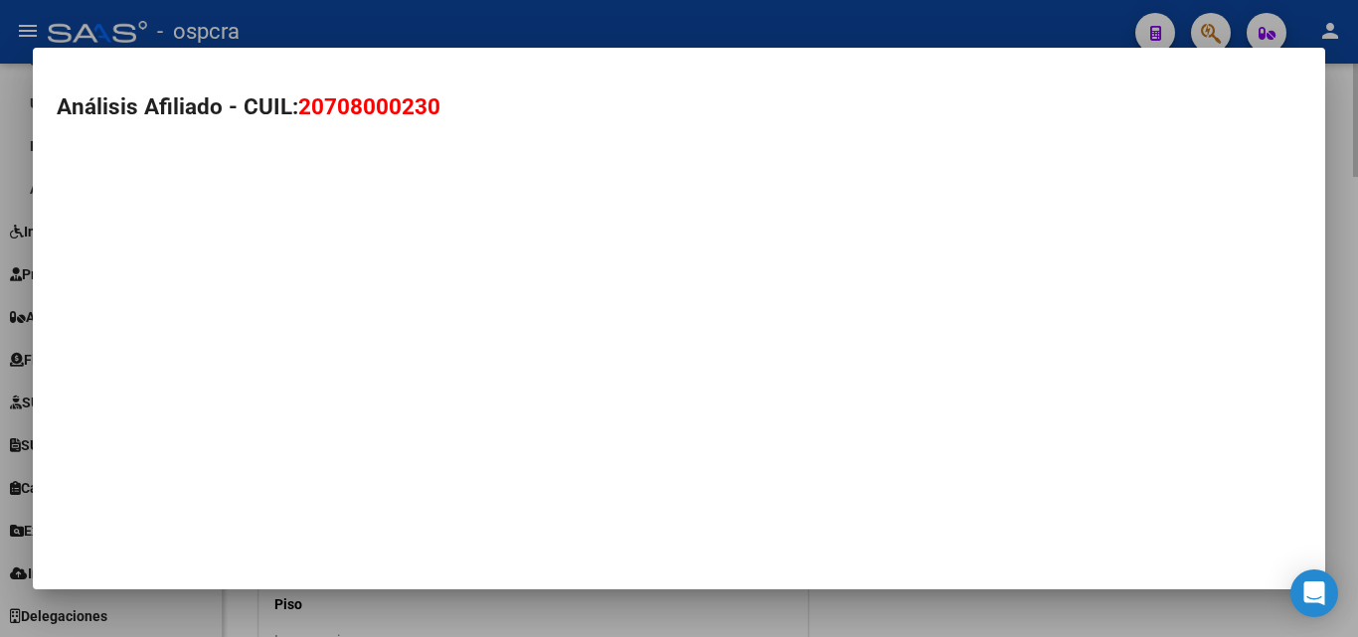
type textarea "20708000230"
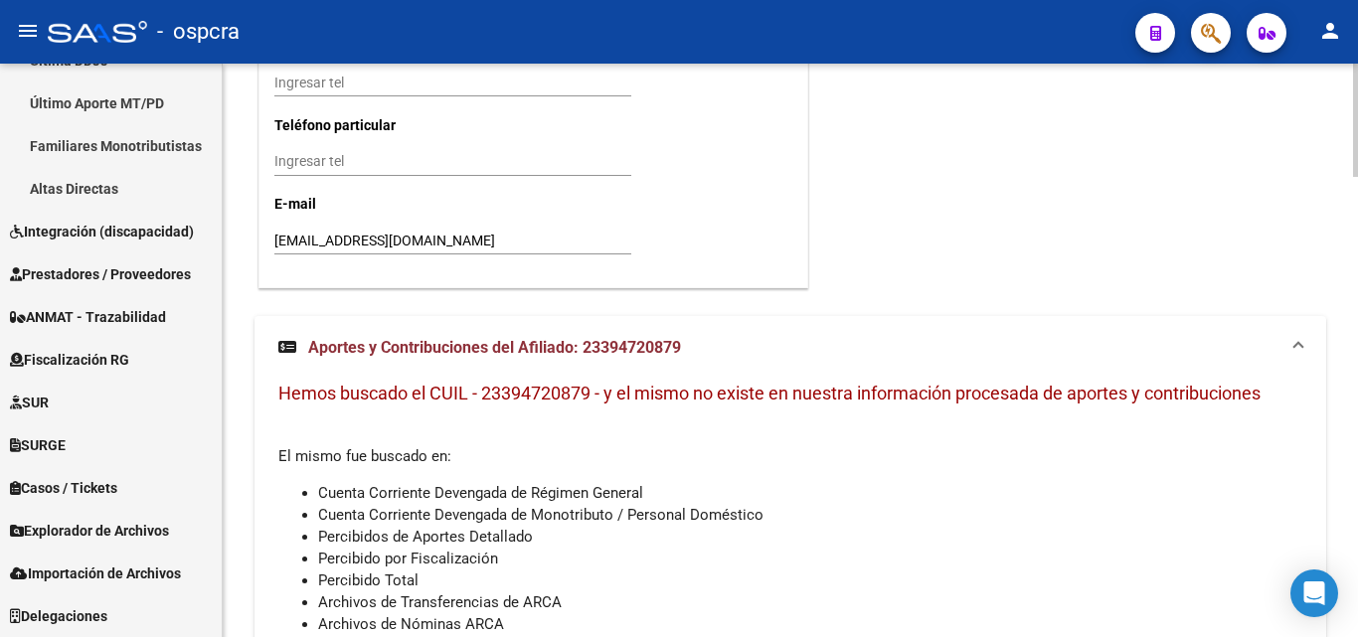
scroll to position [2287, 0]
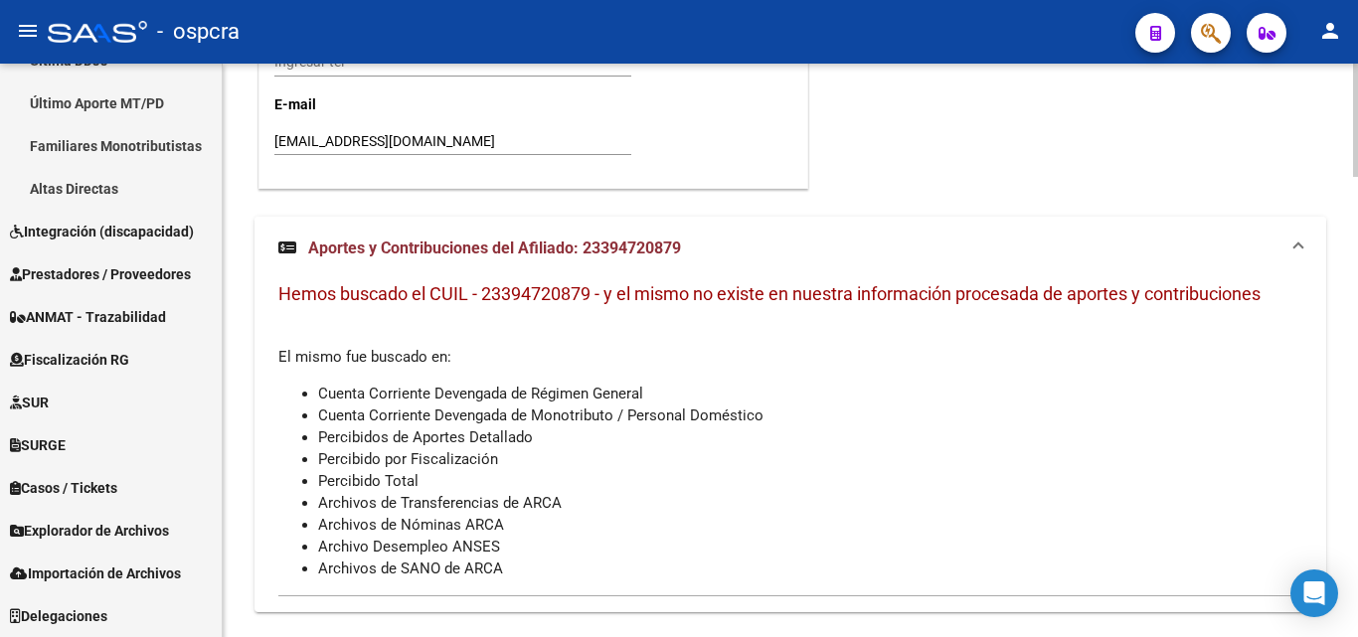
click at [618, 238] on strong "Aportes y Contribuciones del Afiliado: 23394720879" at bounding box center [479, 249] width 403 height 22
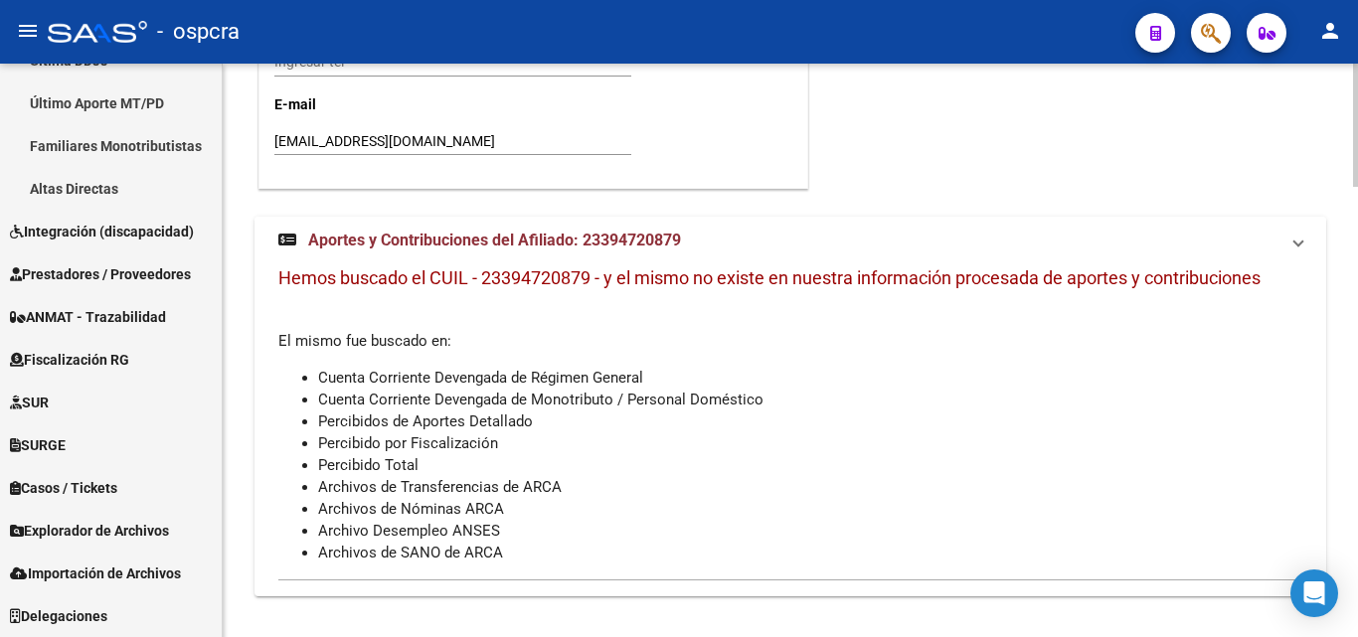
scroll to position [1986, 0]
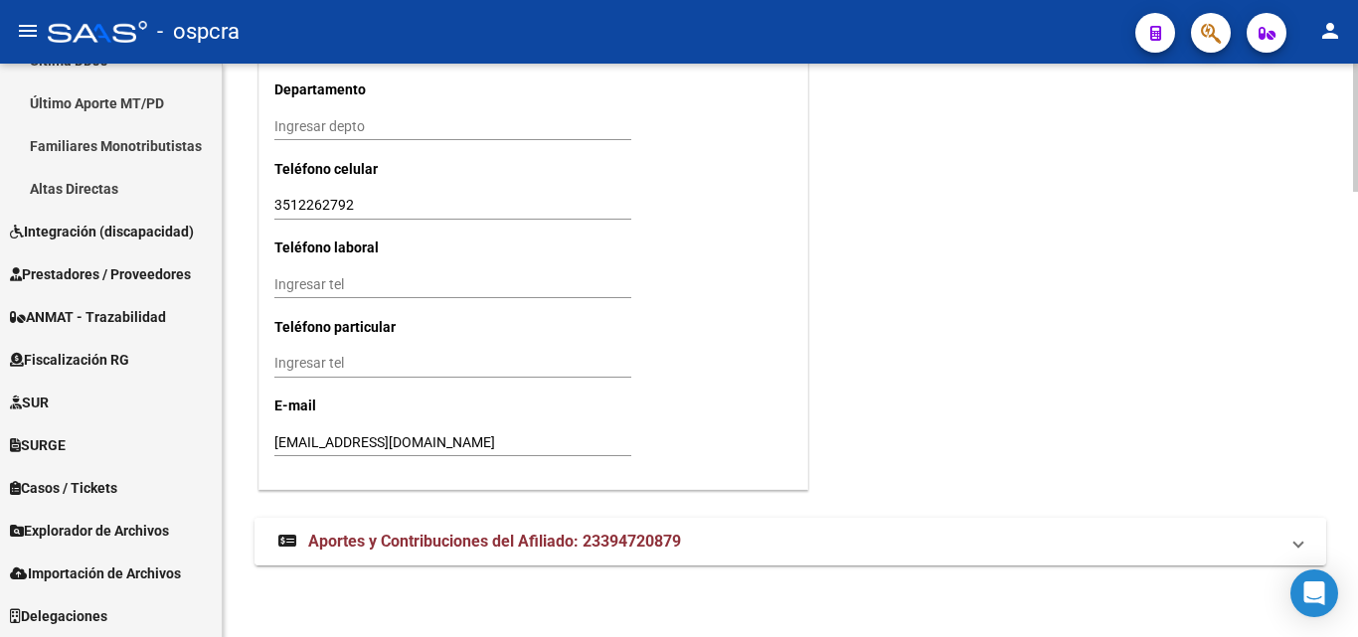
click at [408, 534] on mat-expansion-panel-header "Aportes y Contribuciones del Afiliado: 23394720879" at bounding box center [791, 542] width 1072 height 48
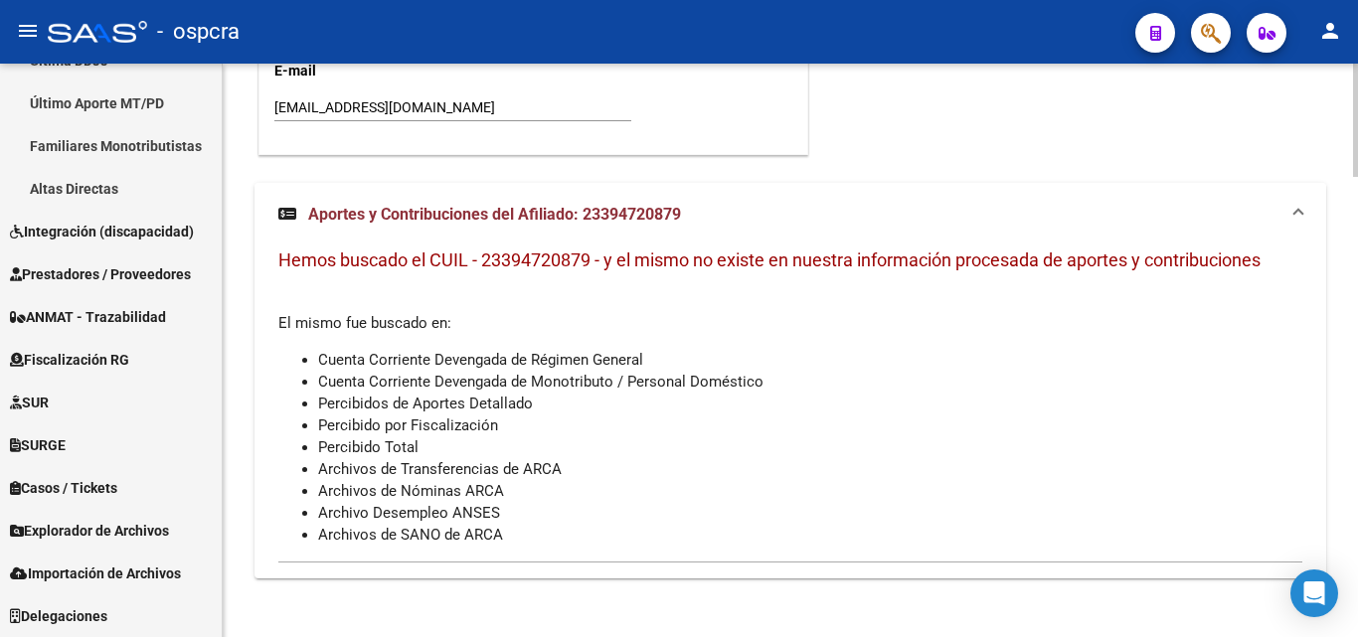
scroll to position [2334, 0]
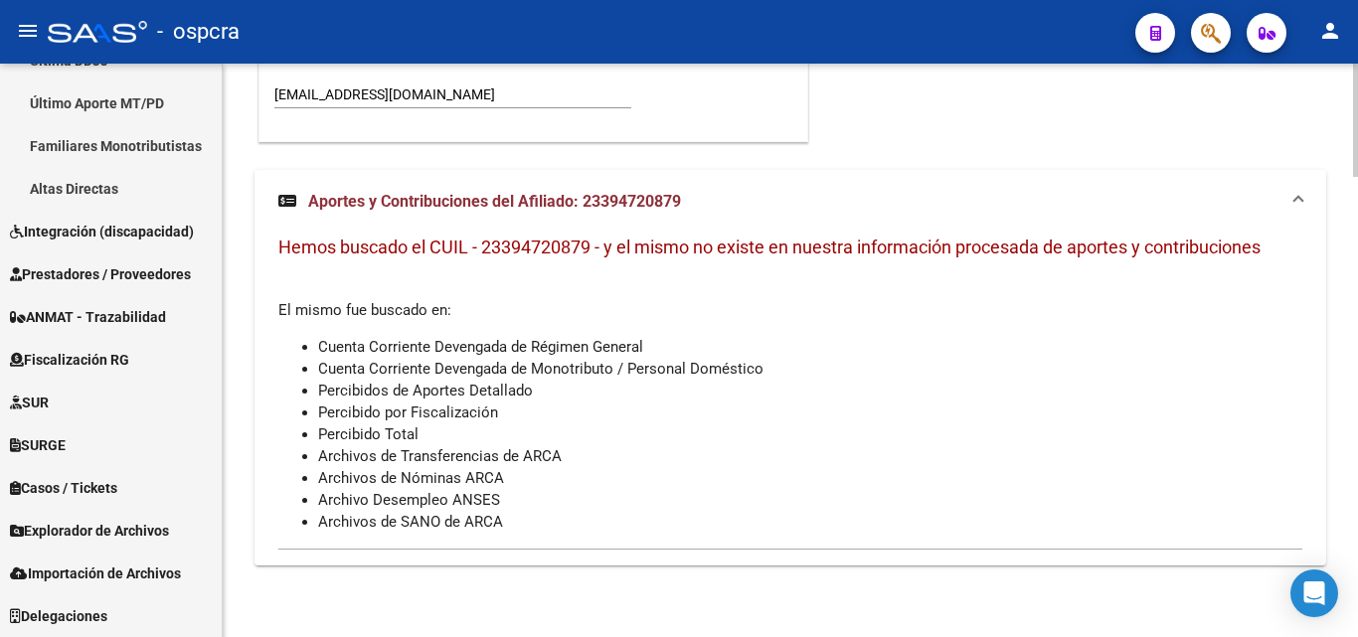
drag, startPoint x: 485, startPoint y: 244, endPoint x: 594, endPoint y: 242, distance: 108.4
click at [594, 242] on span "Hemos buscado el CUIL - 23394720879 - y el mismo no existe en nuestra informaci…" at bounding box center [769, 247] width 983 height 21
copy span "23394720879"
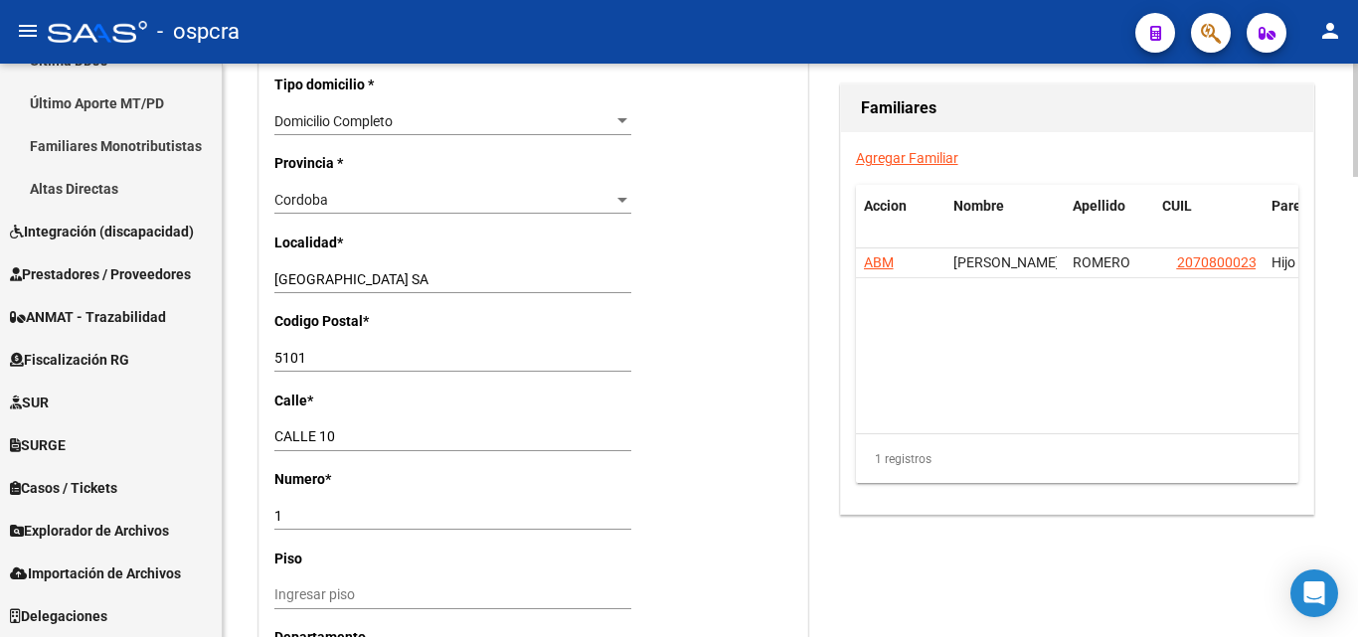
scroll to position [1392, 0]
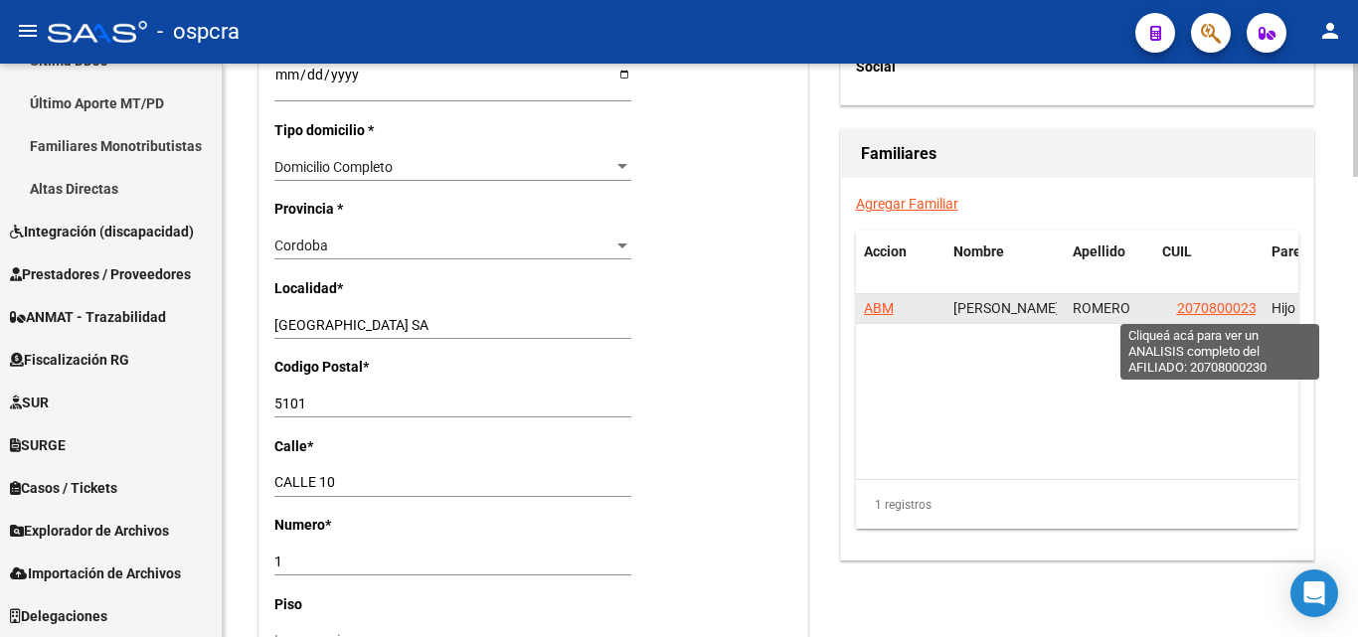
click at [1233, 309] on span "20708000230" at bounding box center [1221, 308] width 88 height 16
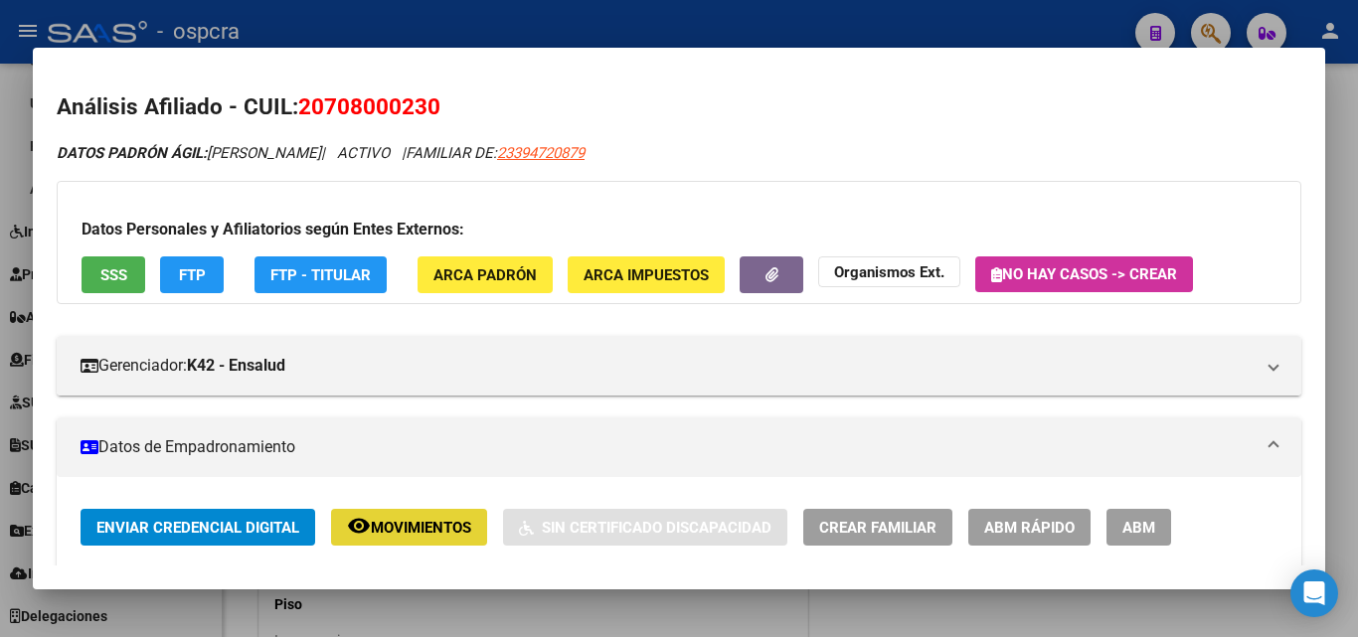
click at [402, 524] on span "Movimientos" at bounding box center [421, 528] width 100 height 18
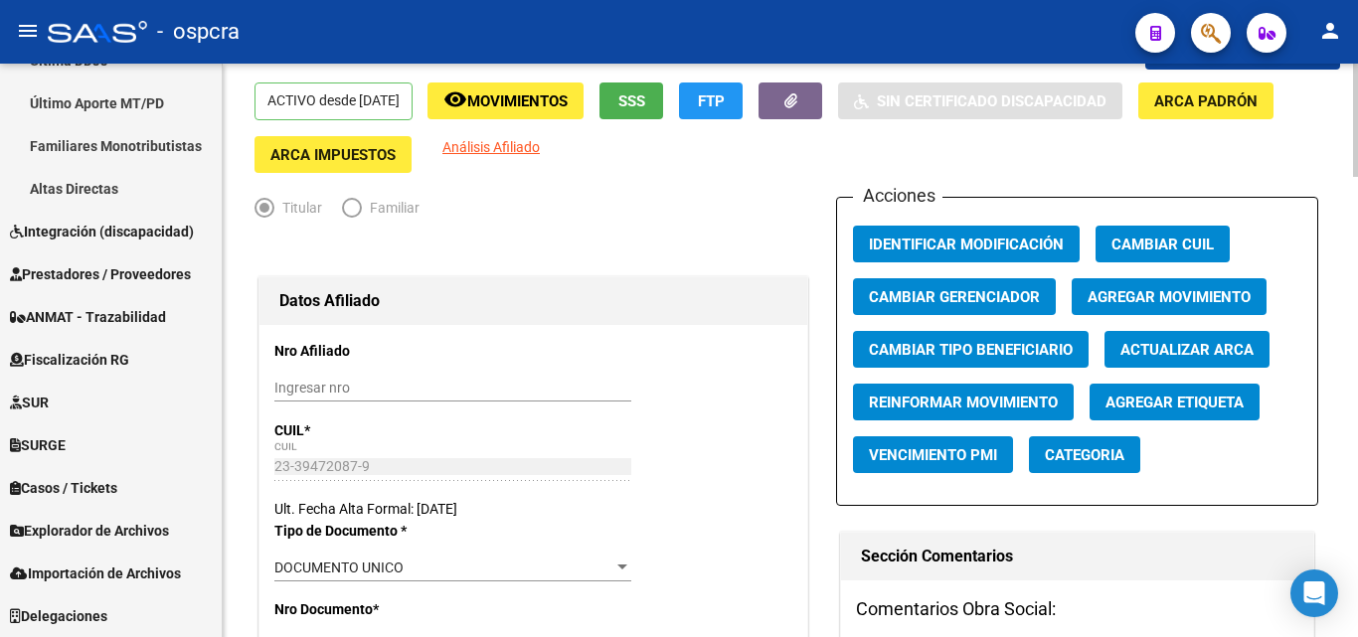
scroll to position [0, 0]
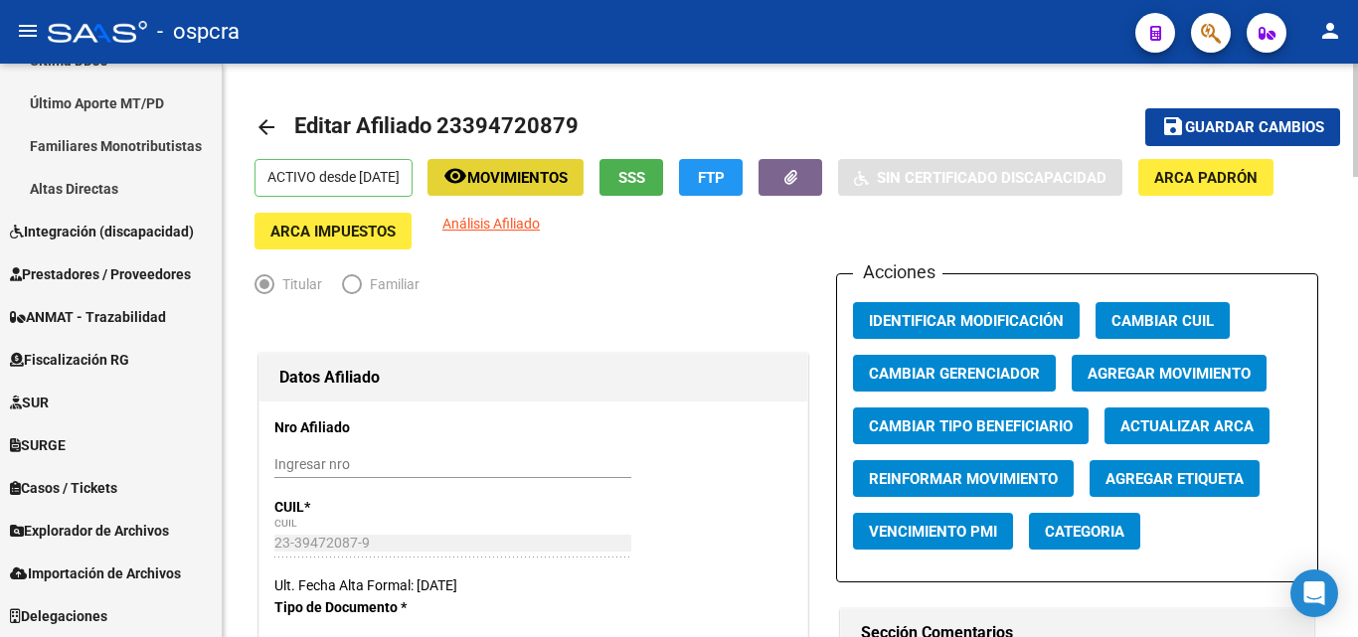
click at [526, 167] on button "remove_red_eye Movimientos" at bounding box center [506, 177] width 156 height 37
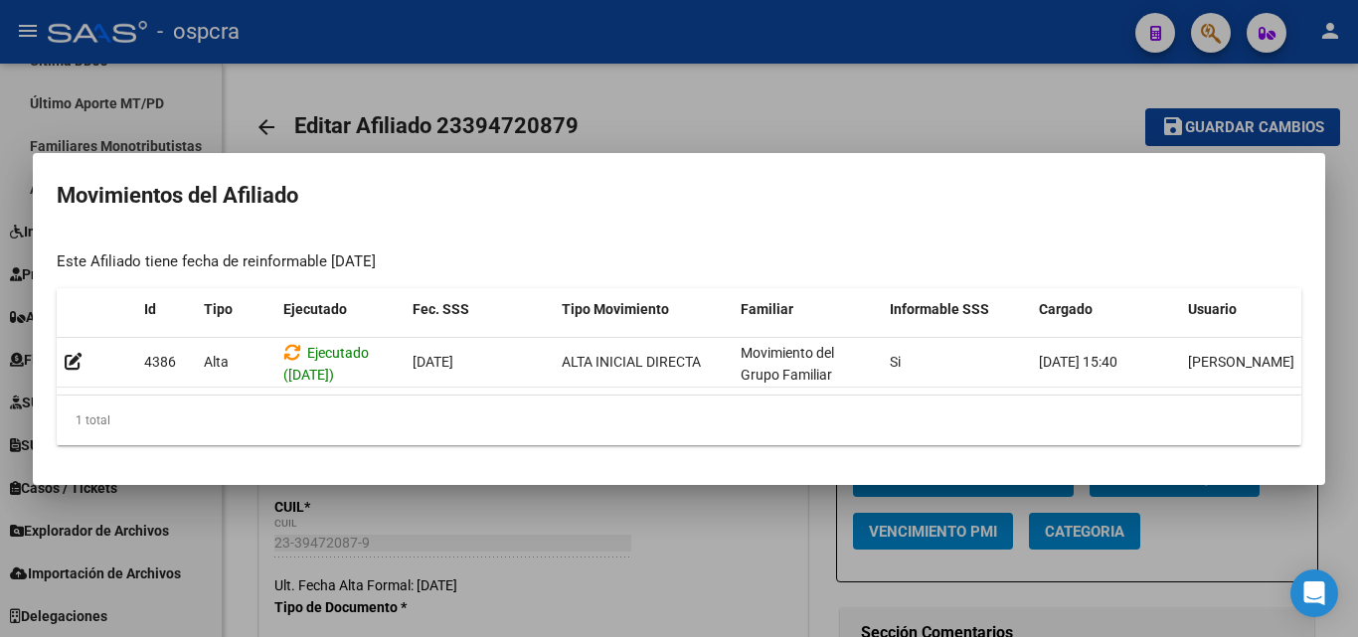
click at [620, 516] on div at bounding box center [679, 318] width 1358 height 637
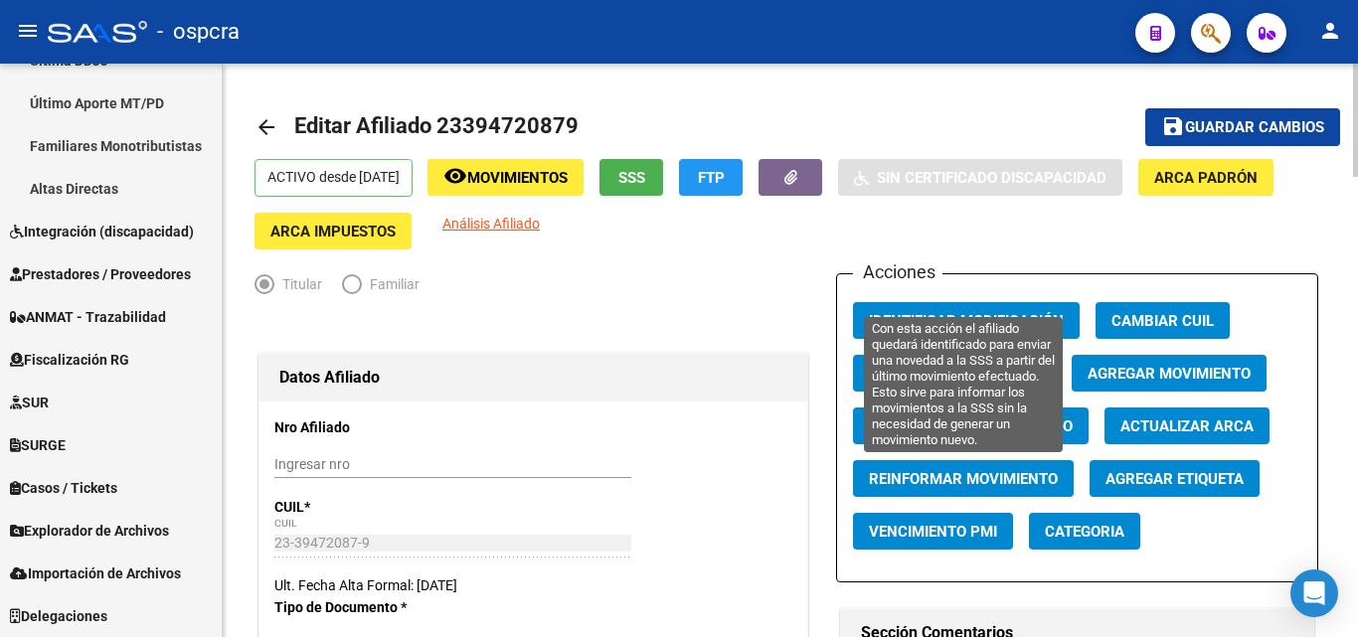
click at [989, 477] on span "Reinformar Movimiento" at bounding box center [963, 479] width 189 height 18
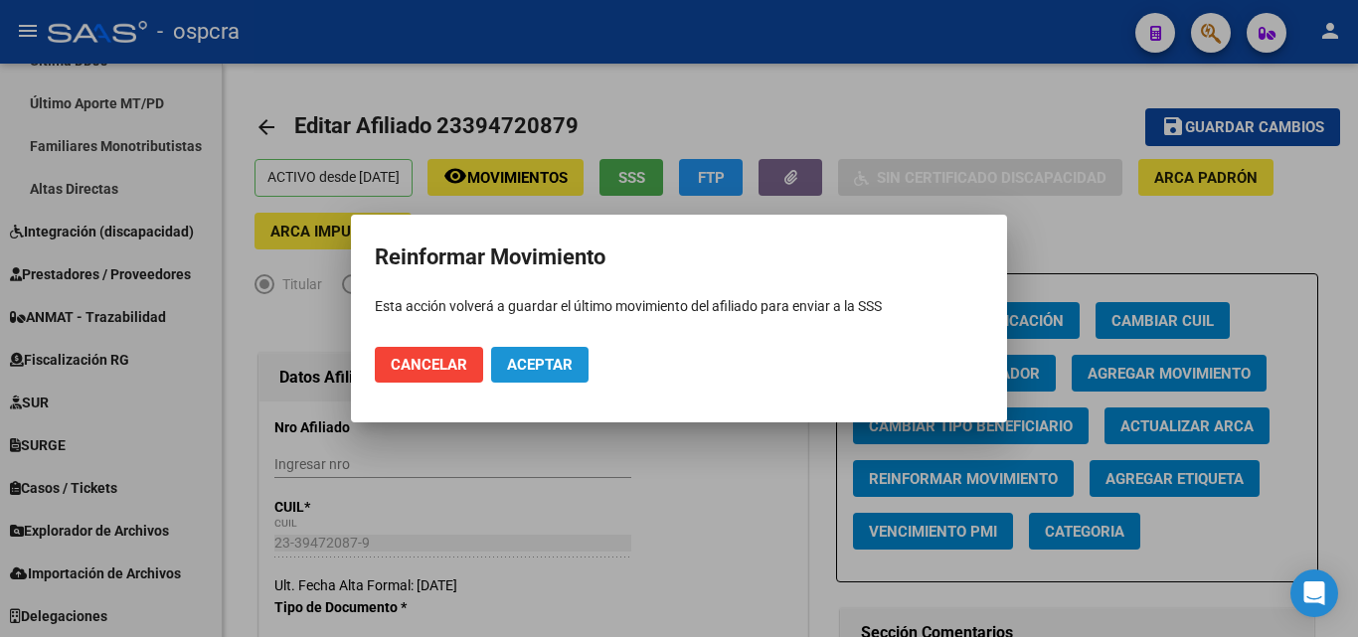
click at [546, 367] on span "Aceptar" at bounding box center [540, 365] width 66 height 18
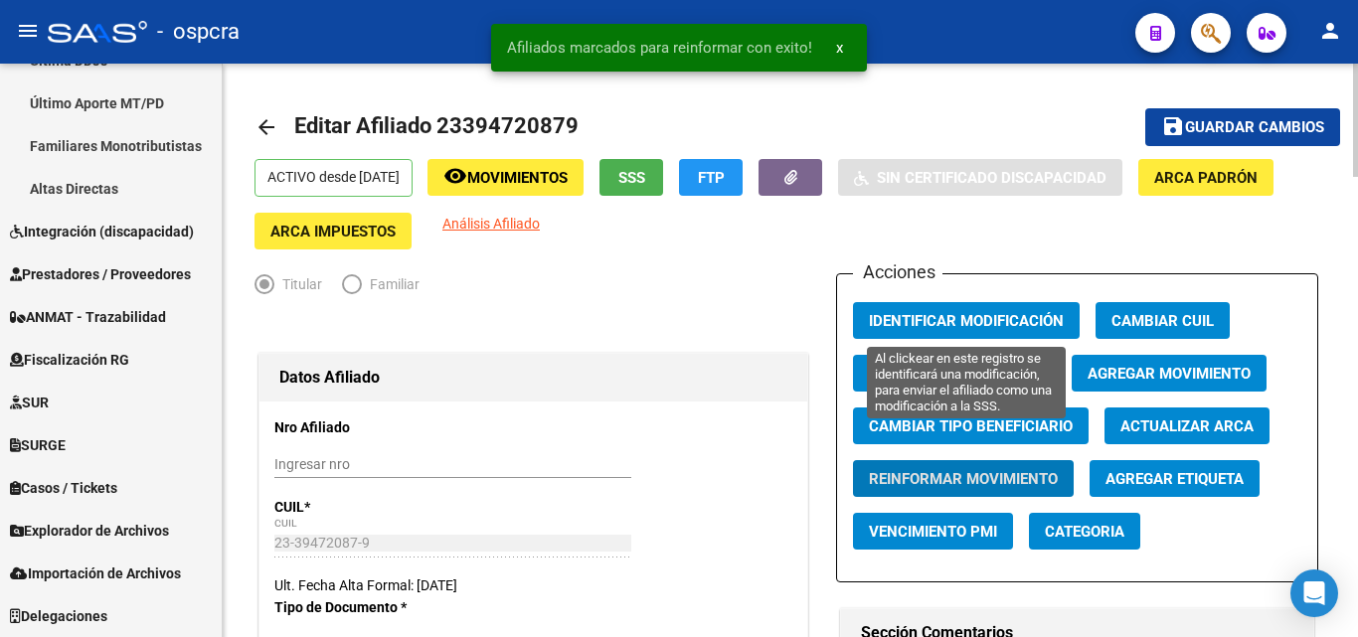
click at [956, 313] on button "Identificar Modificación" at bounding box center [966, 320] width 227 height 37
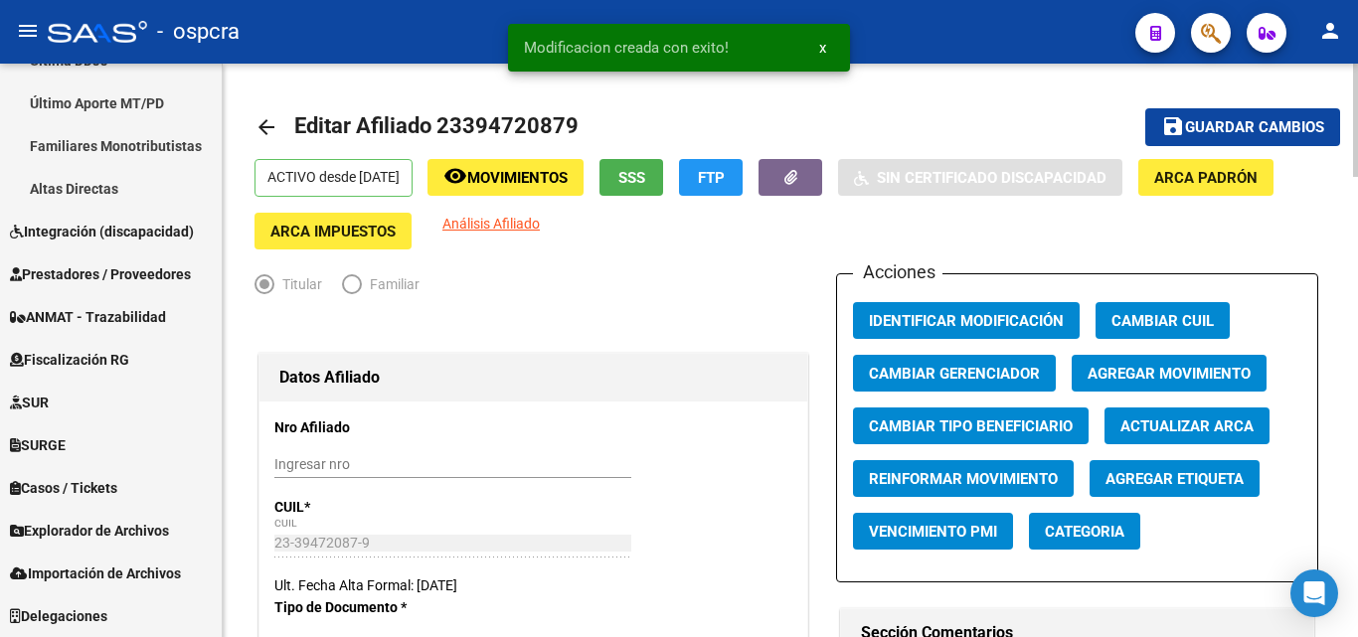
click at [521, 179] on span "Movimientos" at bounding box center [517, 178] width 100 height 18
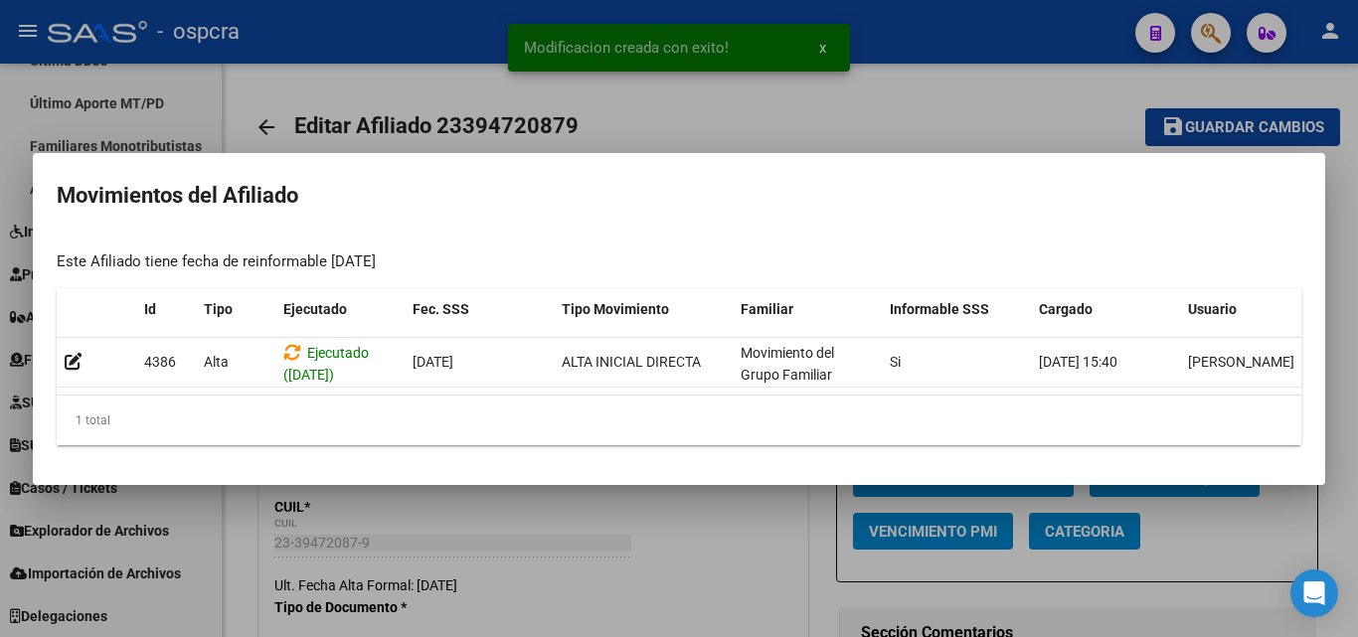
click at [708, 533] on div at bounding box center [679, 318] width 1358 height 637
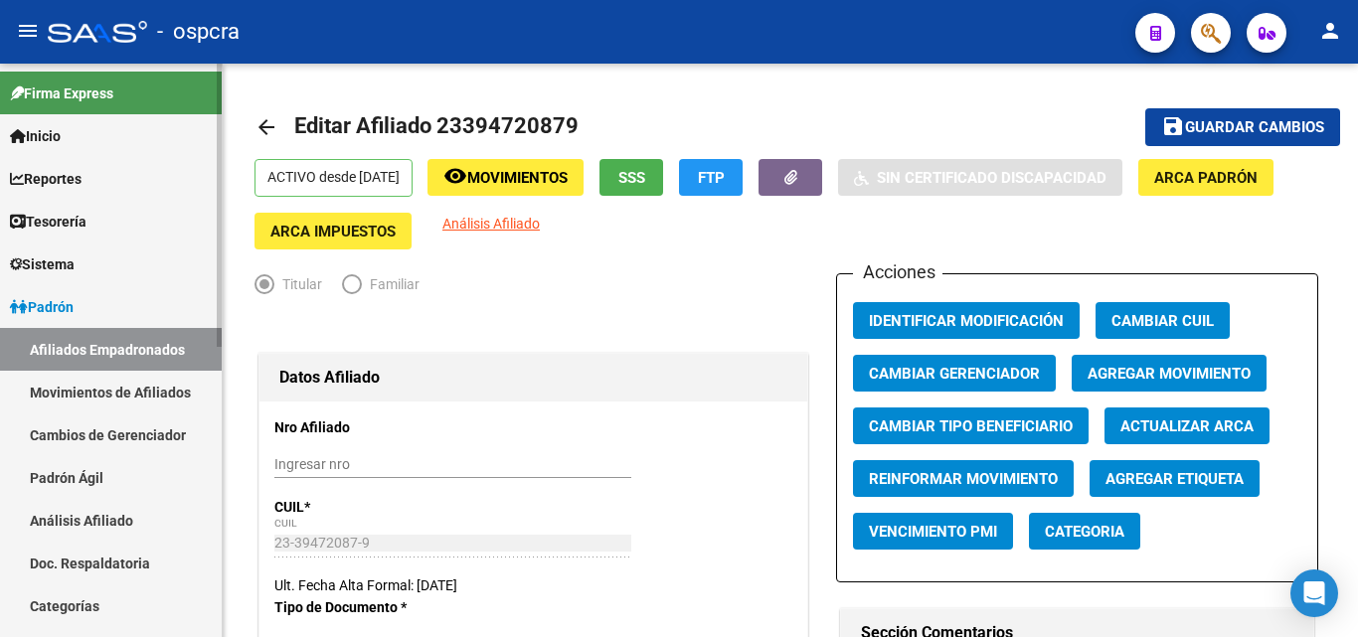
click at [74, 299] on span "Padrón" at bounding box center [42, 307] width 64 height 22
click at [107, 347] on link "Afiliados Empadronados" at bounding box center [111, 349] width 222 height 43
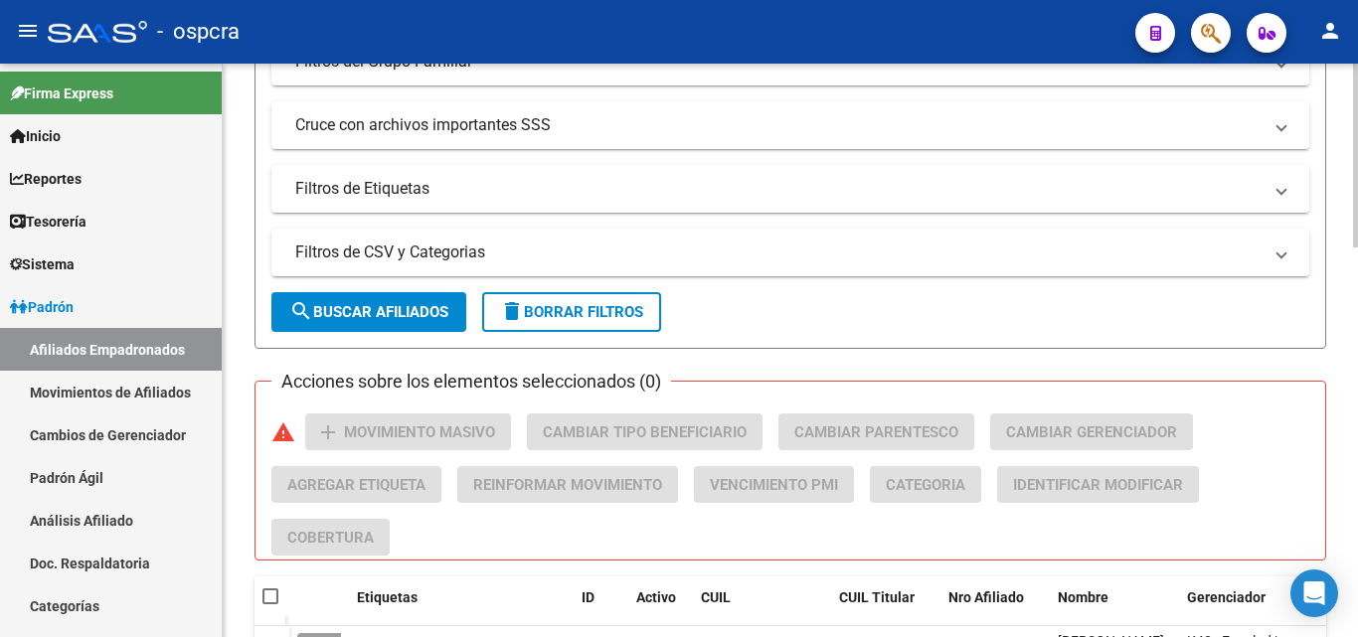
scroll to position [597, 0]
